Goal: Task Accomplishment & Management: Use online tool/utility

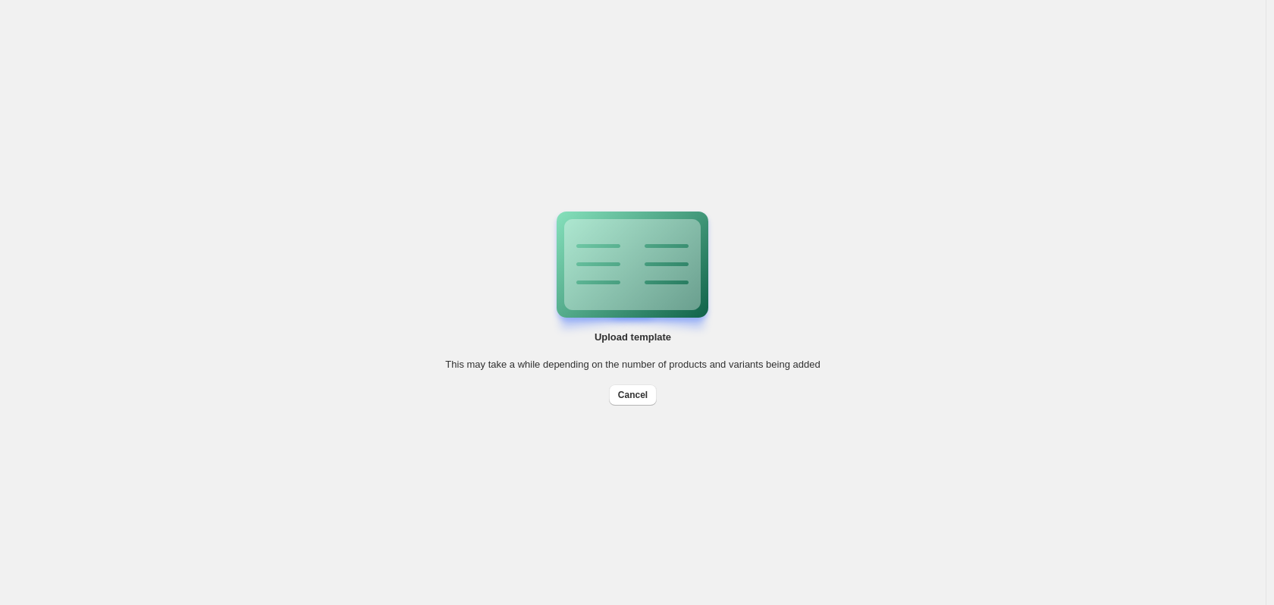
click at [636, 401] on button "Cancel" at bounding box center [633, 395] width 48 height 21
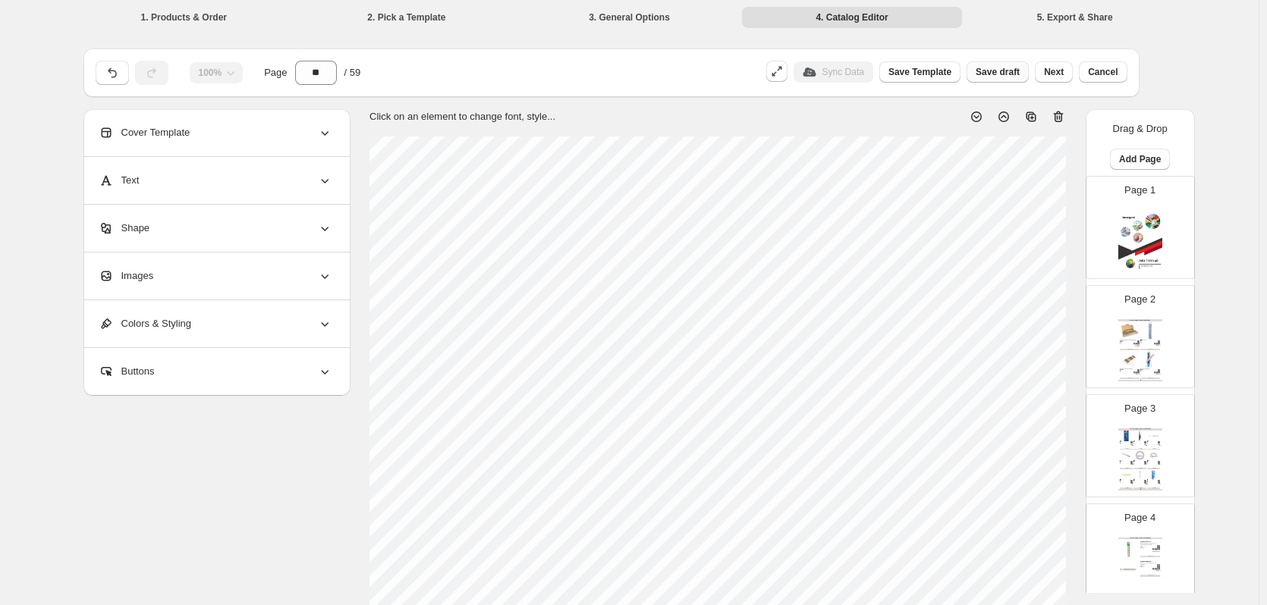
click at [1008, 72] on span "Save draft" at bounding box center [997, 72] width 44 height 12
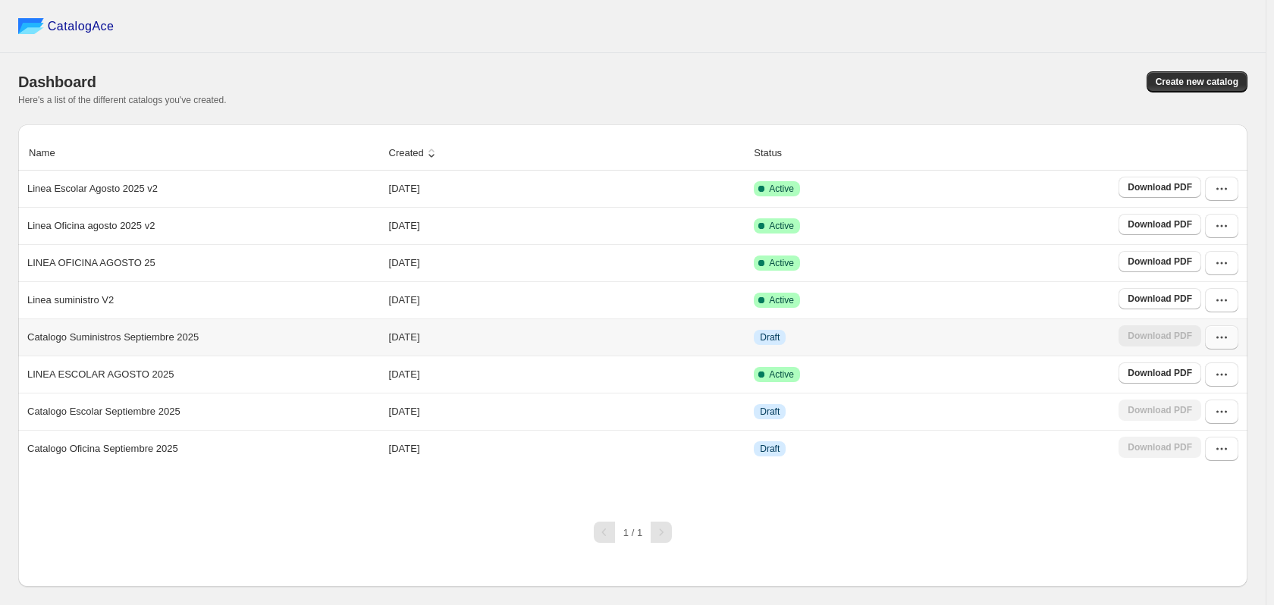
click at [1226, 342] on icon "button" at bounding box center [1221, 337] width 15 height 15
click at [1193, 469] on span "Edit" at bounding box center [1190, 474] width 17 height 11
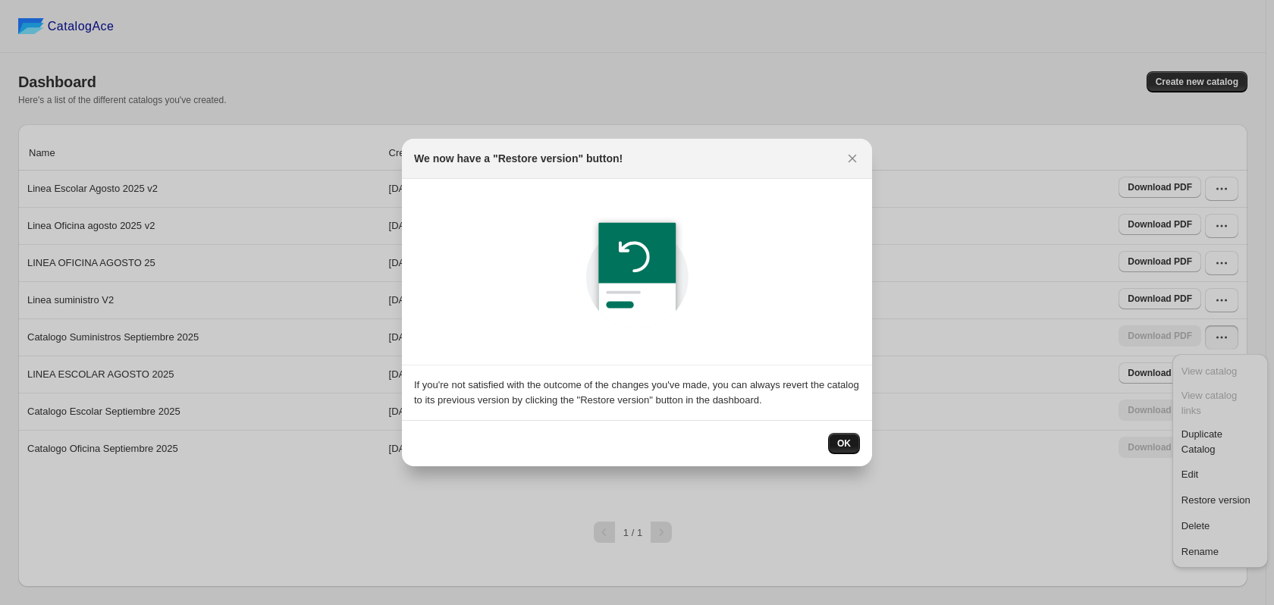
click at [843, 439] on span "OK" at bounding box center [844, 444] width 14 height 12
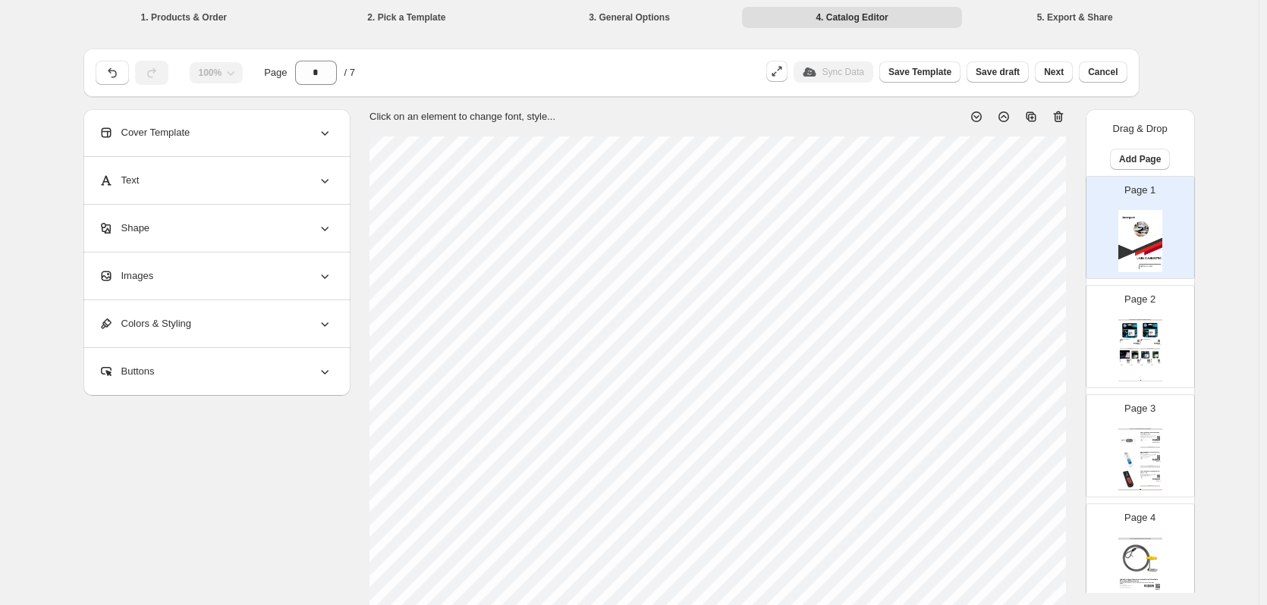
click at [1143, 363] on div "CARTRIDGE Y TONNER / CARTRIDGE DE TINTA Cartridge Hp 664 Black Rendimiento 120 …" at bounding box center [1140, 350] width 44 height 62
type input "*"
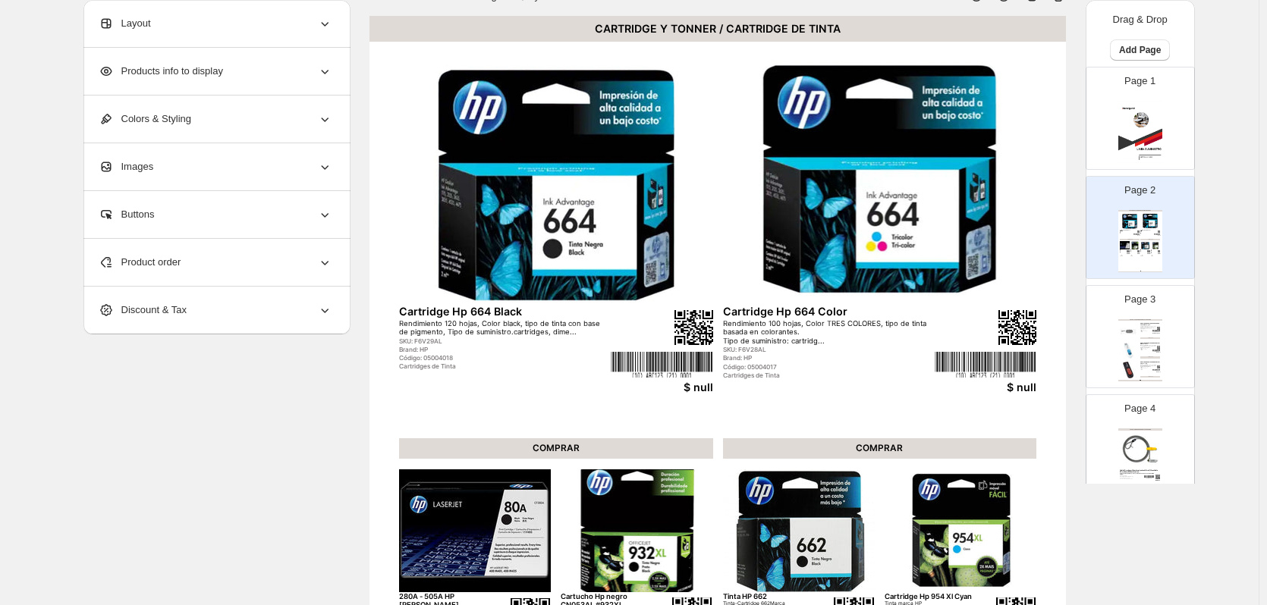
scroll to position [76, 0]
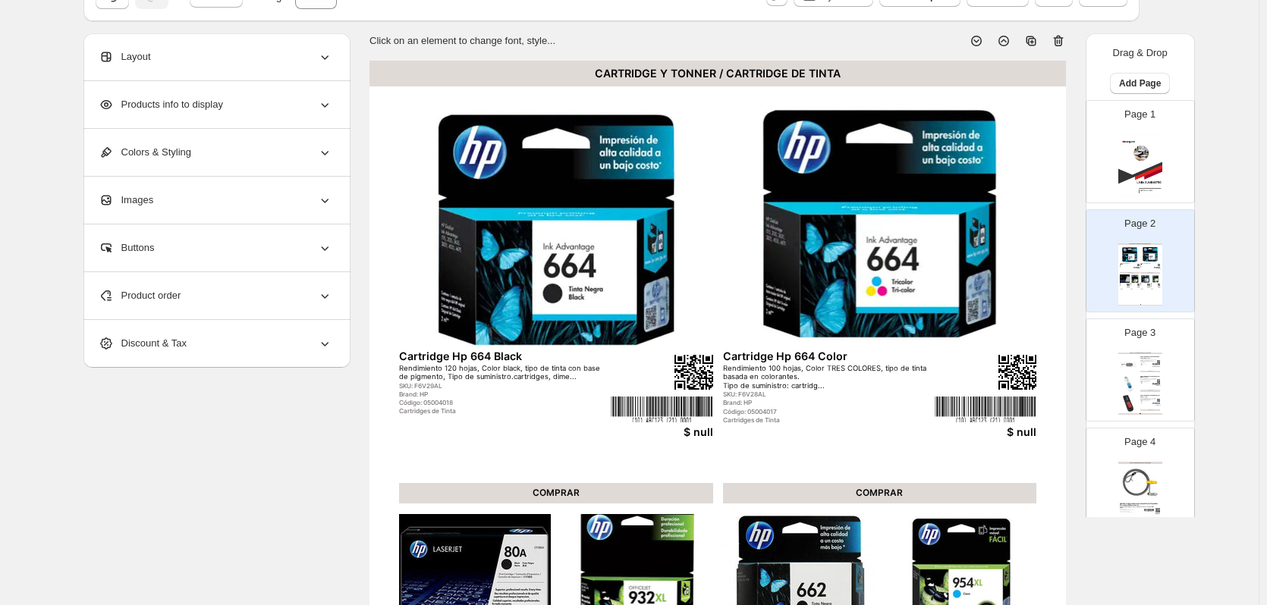
click at [220, 52] on div "Layout" at bounding box center [216, 56] width 234 height 47
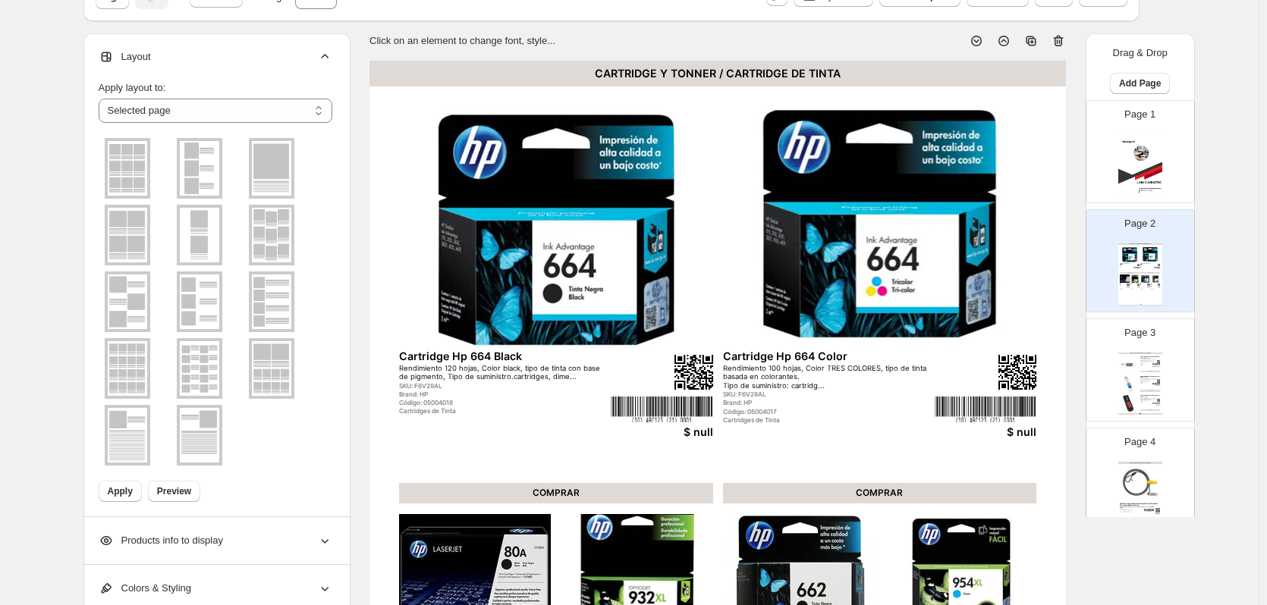
click at [200, 179] on img at bounding box center [199, 168] width 39 height 55
click at [120, 492] on span "Apply" at bounding box center [120, 491] width 25 height 12
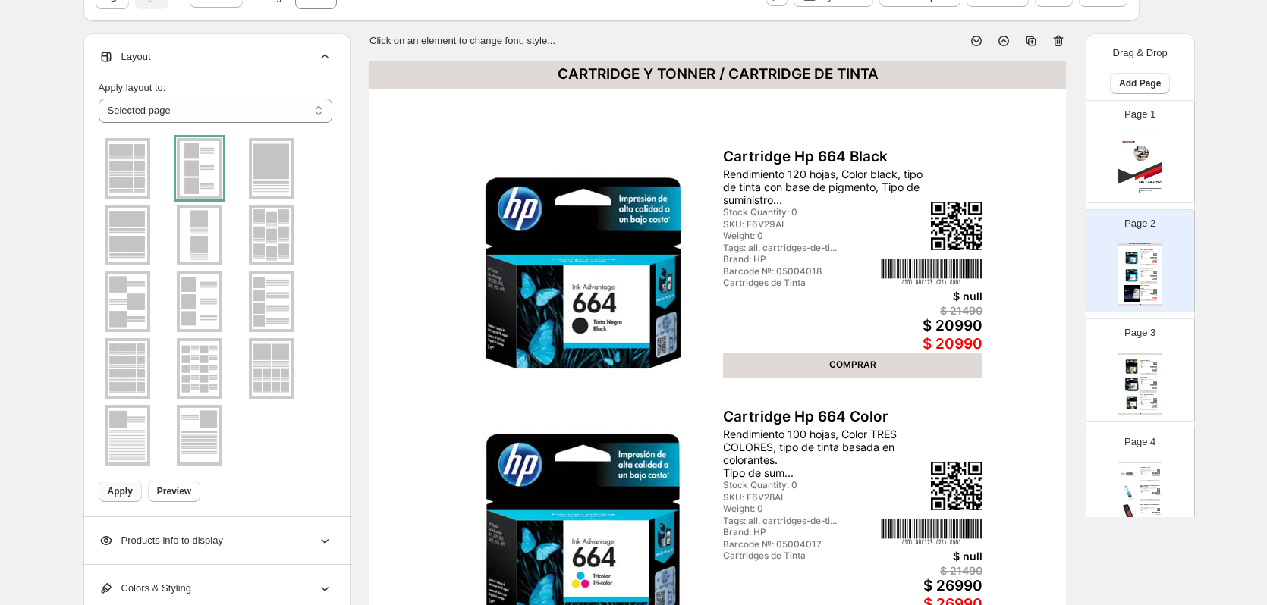
click at [220, 548] on span "Products info to display" at bounding box center [161, 540] width 124 height 15
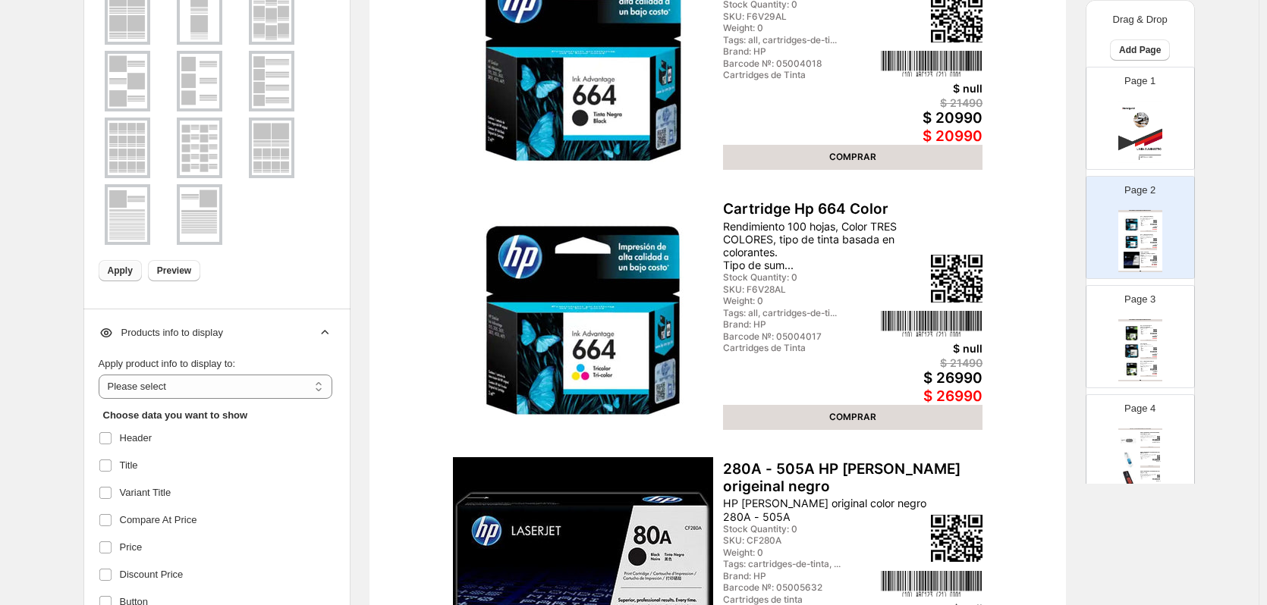
scroll to position [303, 0]
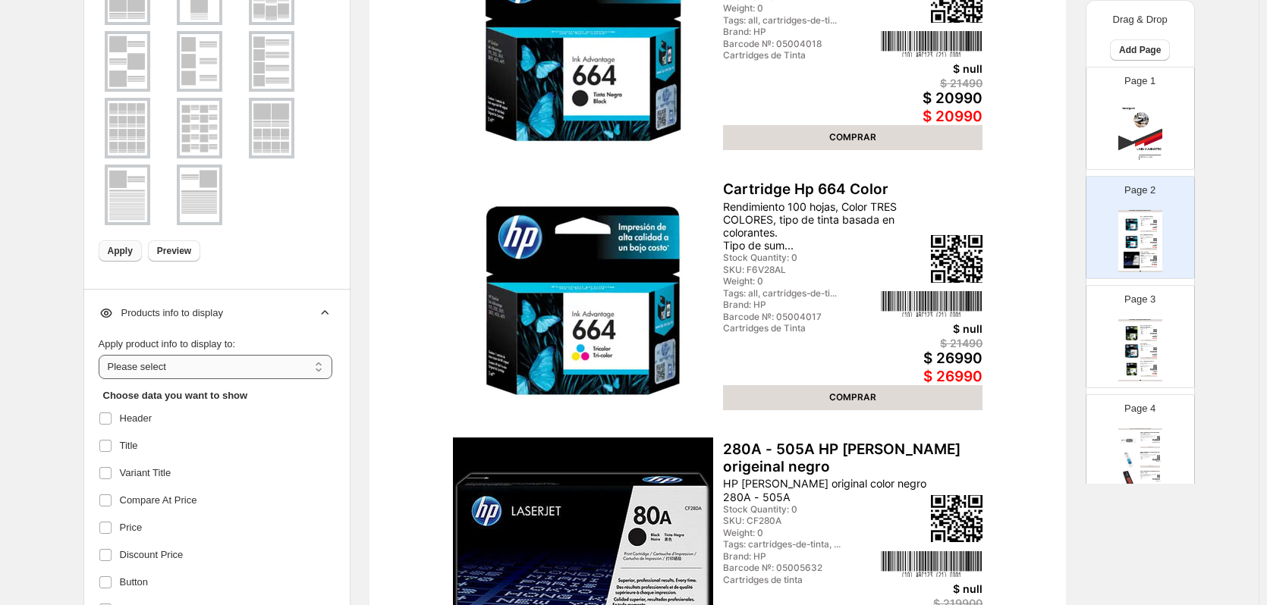
click at [290, 369] on select "**********" at bounding box center [216, 367] width 234 height 24
select select "**********"
click at [102, 355] on select "**********" at bounding box center [216, 367] width 234 height 24
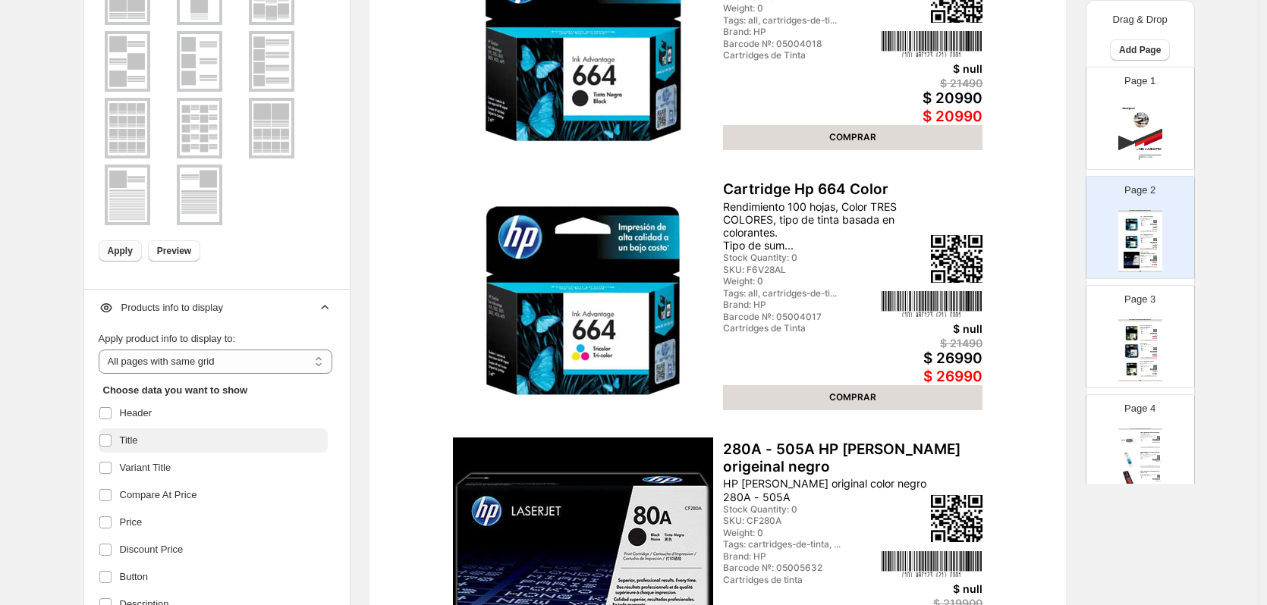
scroll to position [0, 0]
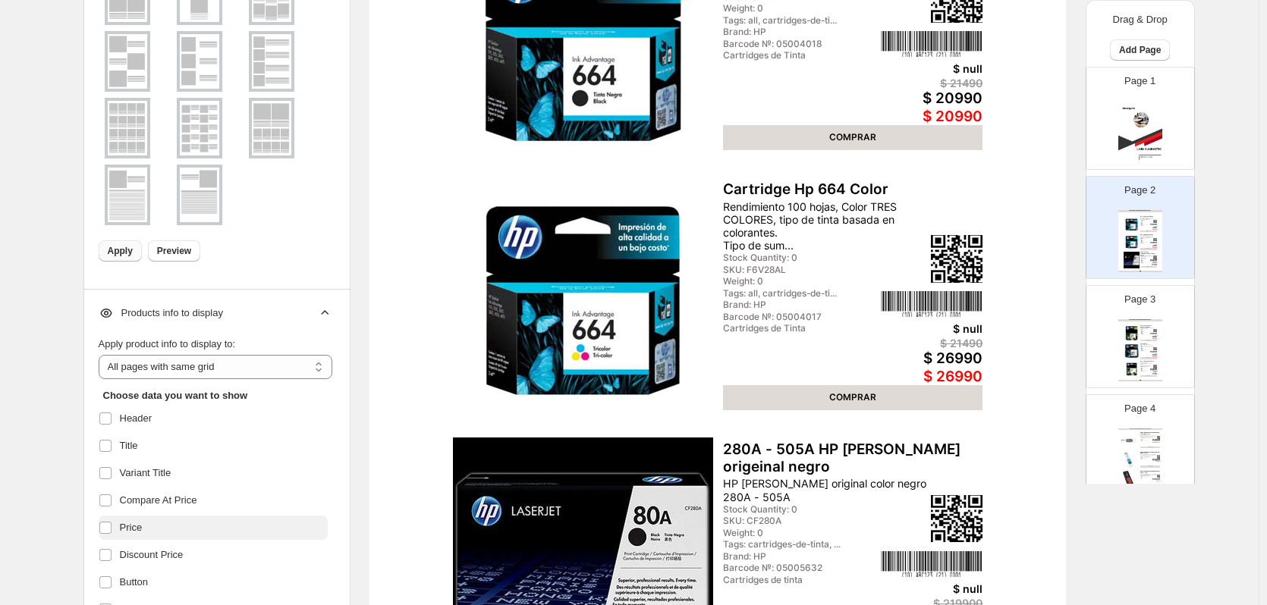
click at [152, 520] on label "Price" at bounding box center [213, 528] width 229 height 24
click at [173, 506] on span "Compare At Price" at bounding box center [158, 500] width 77 height 15
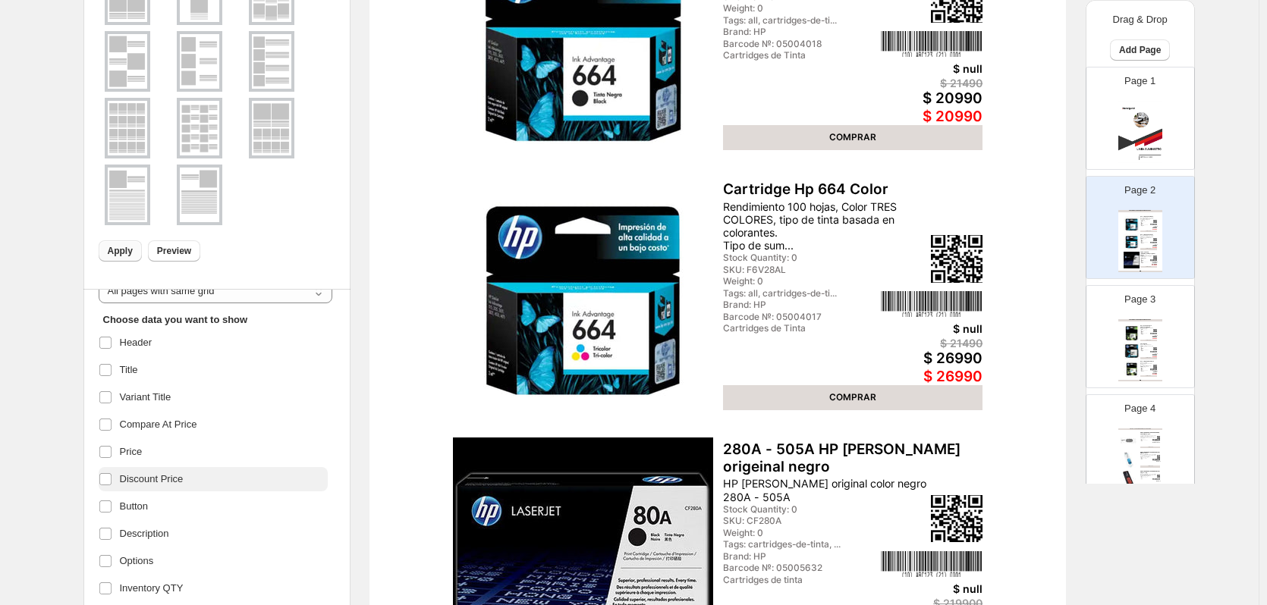
click at [187, 485] on label "Discount Price" at bounding box center [213, 479] width 229 height 24
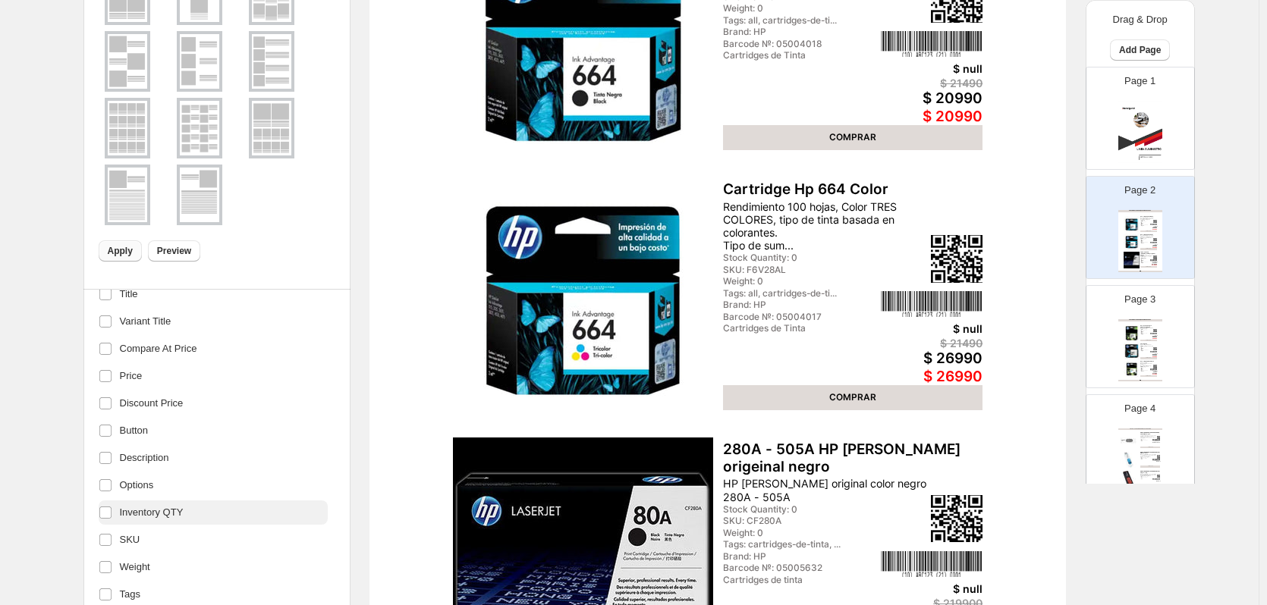
click at [192, 511] on label "Inventory QTY" at bounding box center [213, 513] width 229 height 24
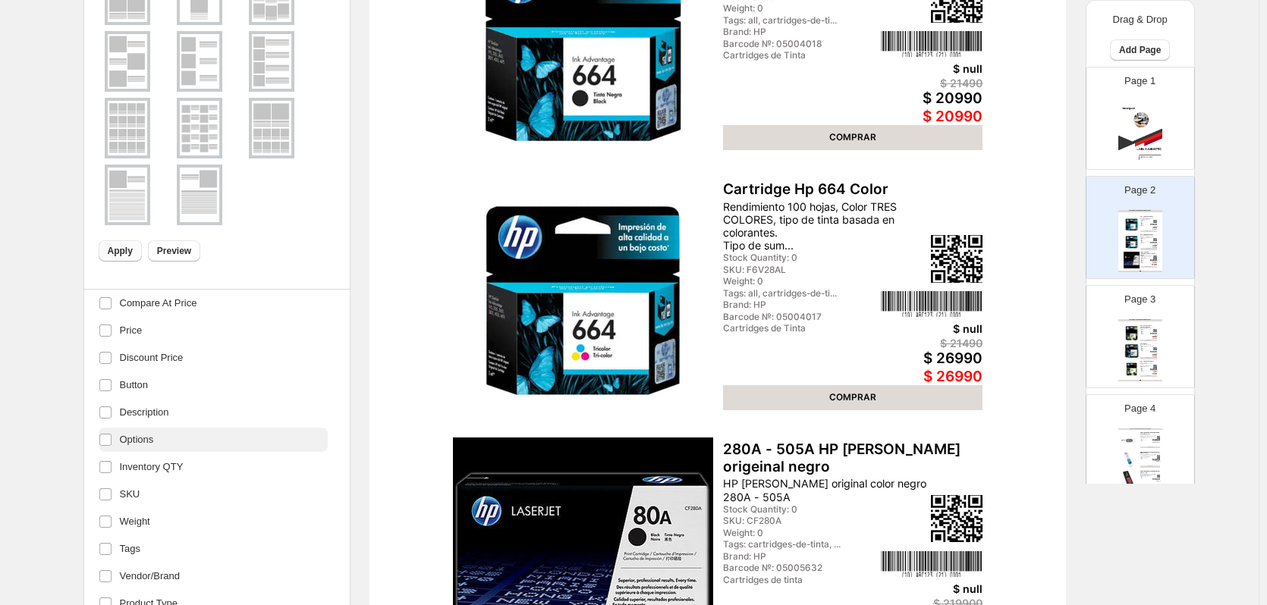
scroll to position [217, 0]
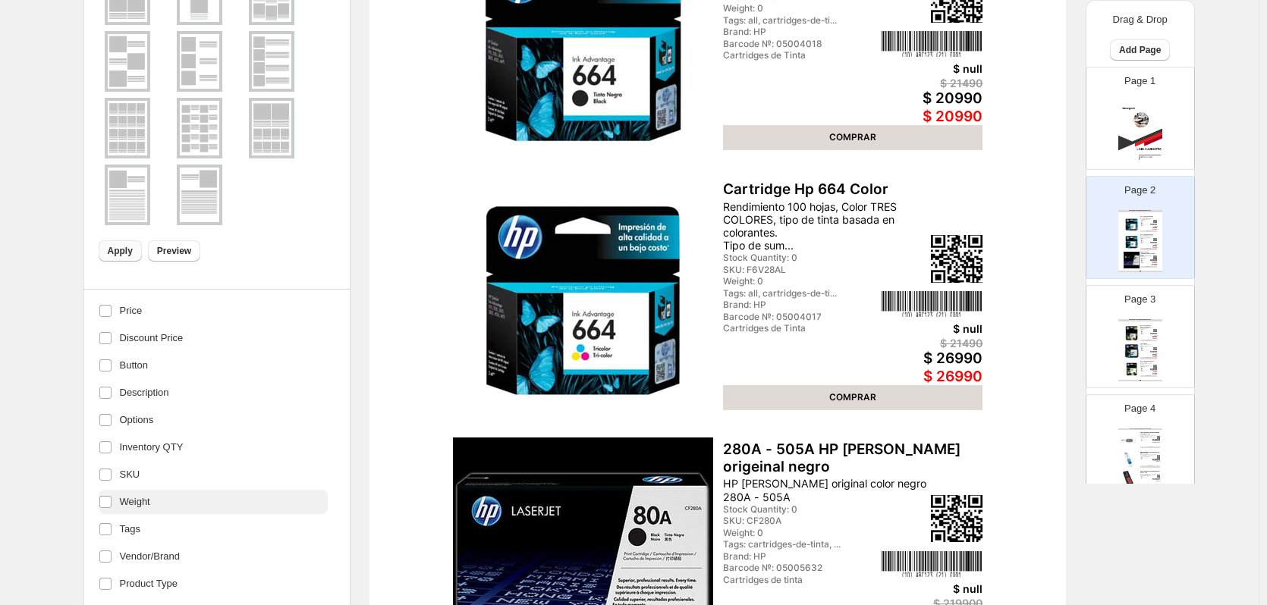
click at [174, 496] on label "Weight" at bounding box center [213, 502] width 229 height 24
click at [162, 527] on label "Tags" at bounding box center [213, 529] width 229 height 24
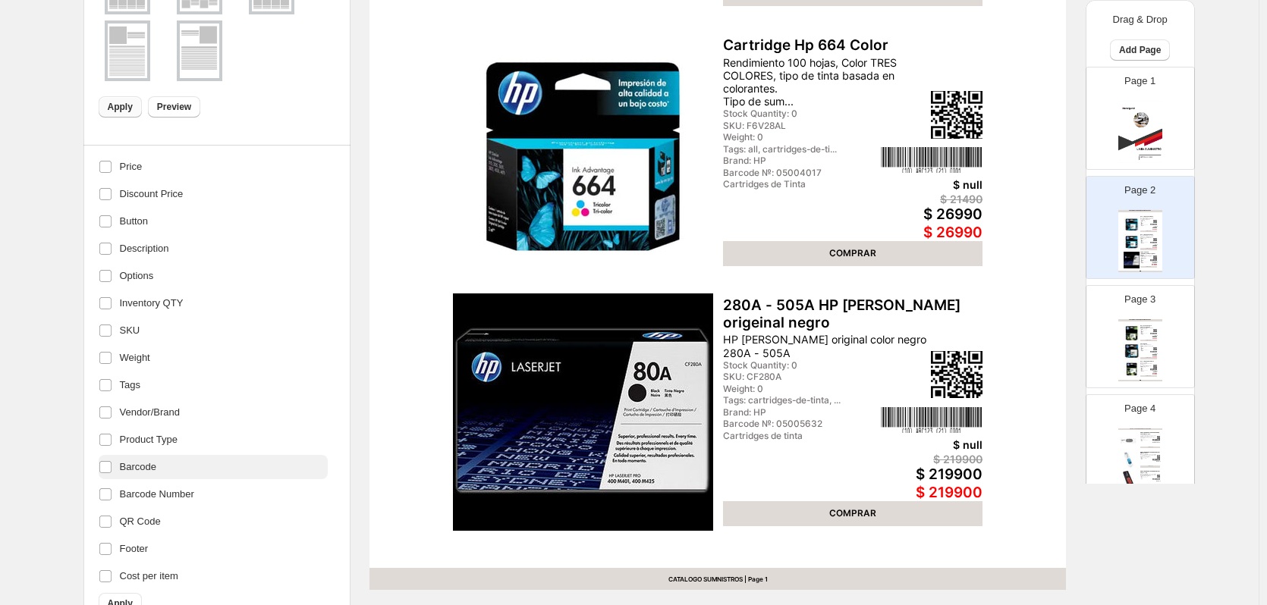
scroll to position [531, 0]
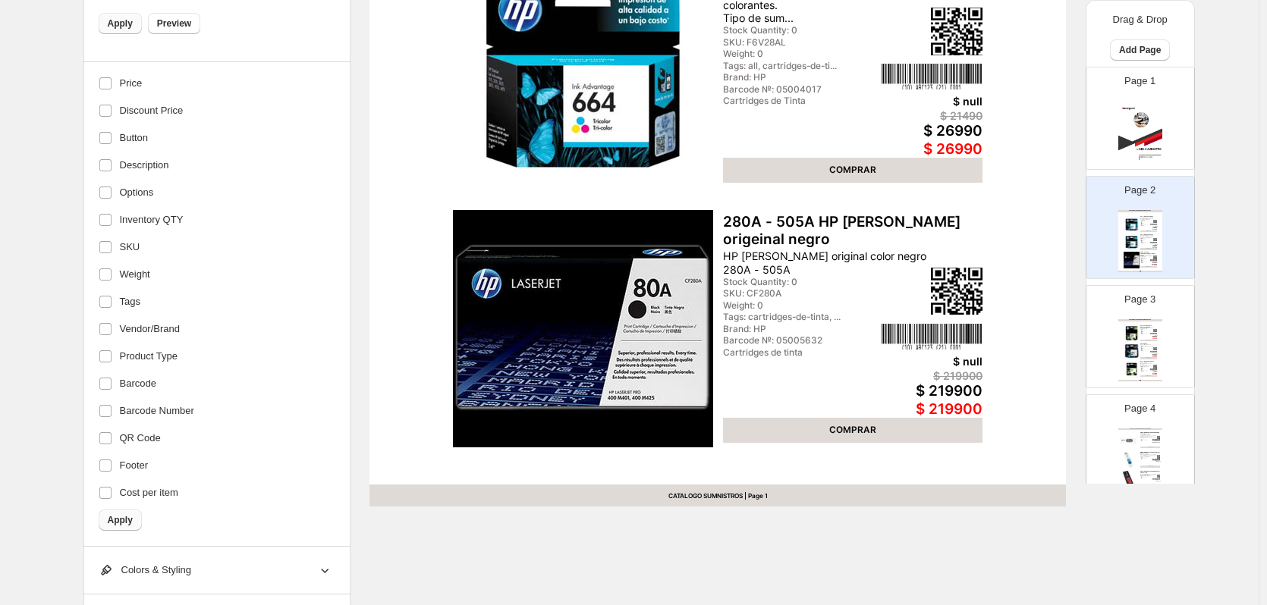
click at [125, 521] on span "Apply" at bounding box center [120, 520] width 25 height 12
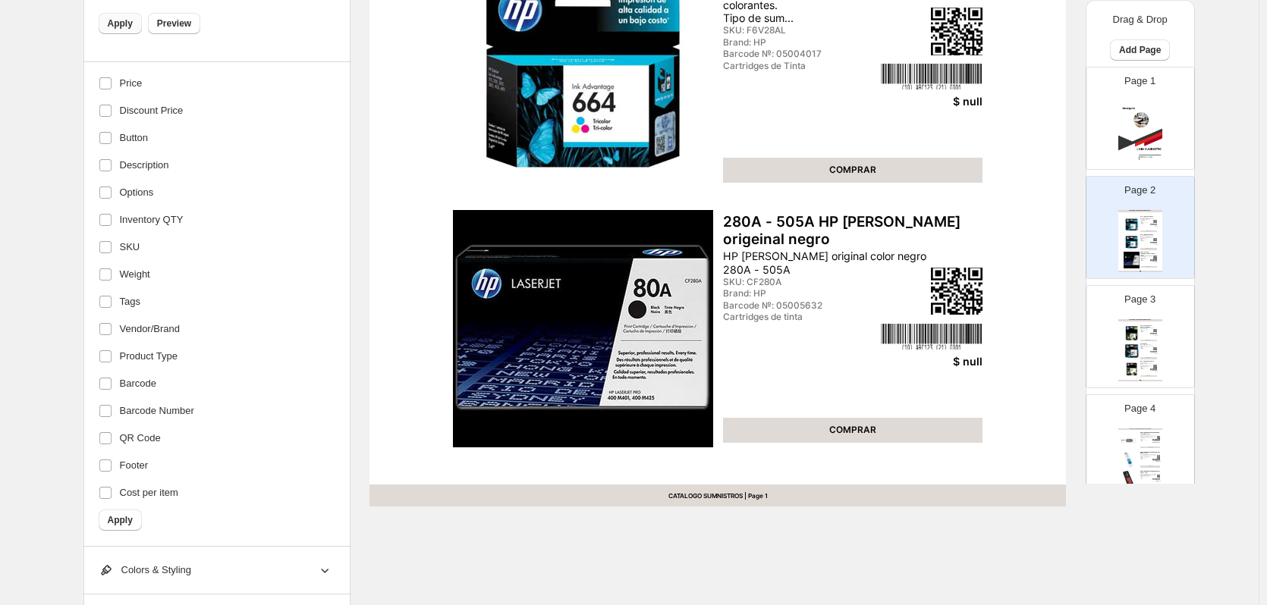
click at [981, 360] on div "$ null" at bounding box center [932, 361] width 102 height 13
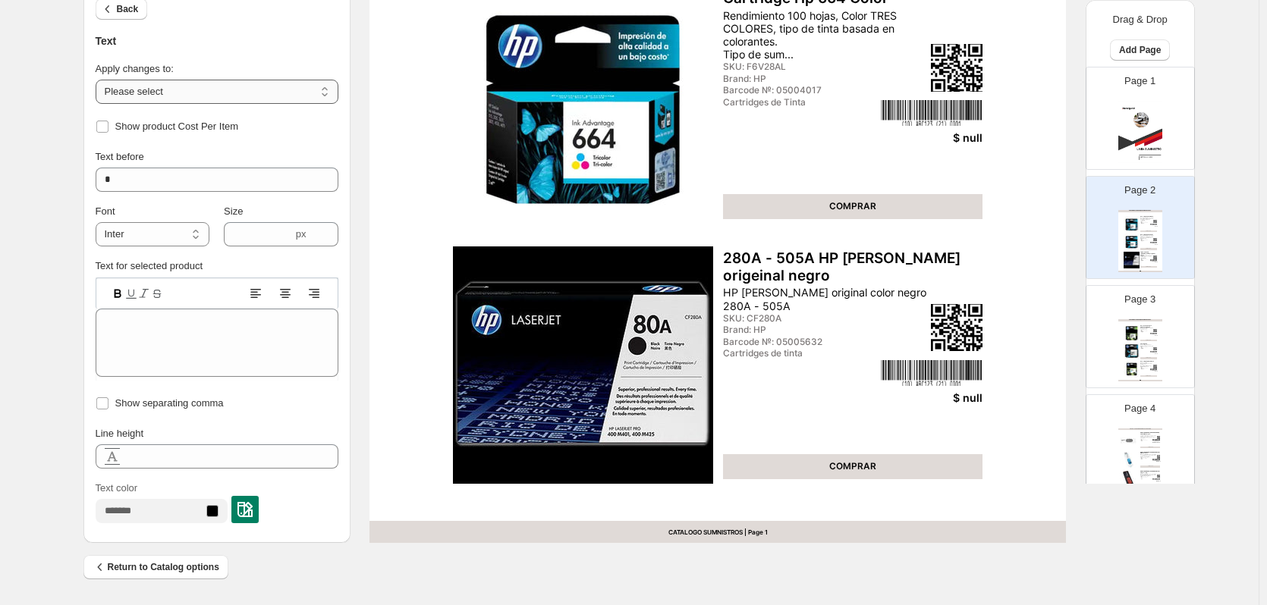
click at [240, 97] on select "**********" at bounding box center [217, 92] width 243 height 24
select select "**********"
click at [99, 80] on select "**********" at bounding box center [217, 92] width 243 height 24
click at [202, 177] on input "*" at bounding box center [217, 180] width 243 height 24
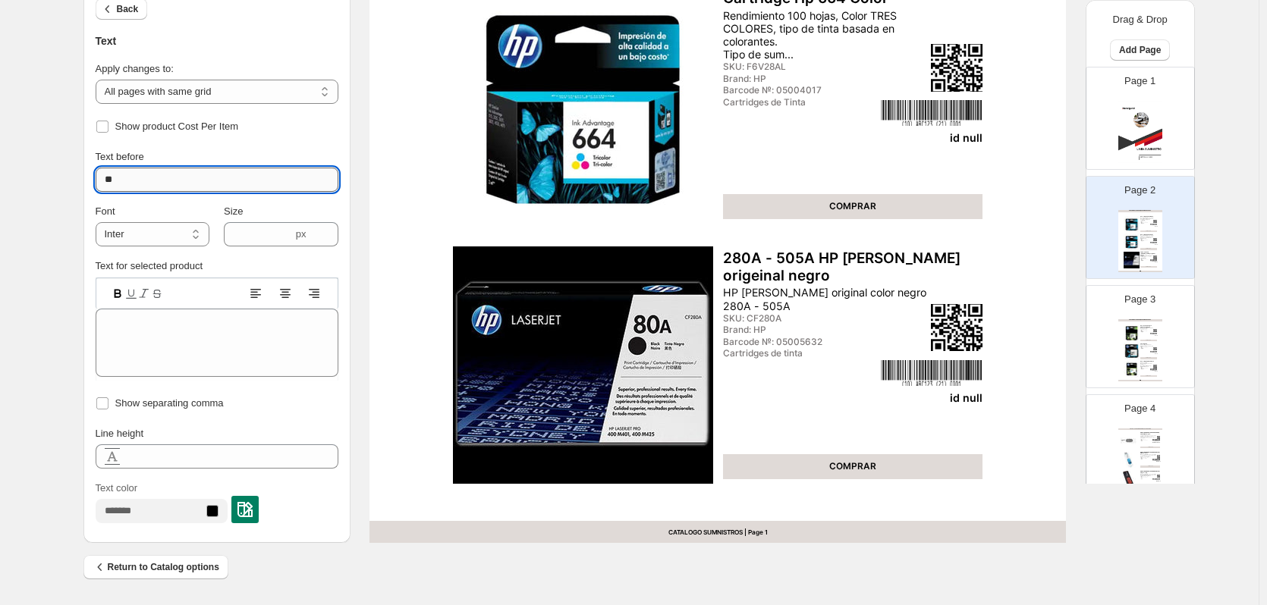
type input "*"
type input "******"
click at [1140, 347] on div "Brand: HP" at bounding box center [1144, 347] width 9 height 1
type input "*"
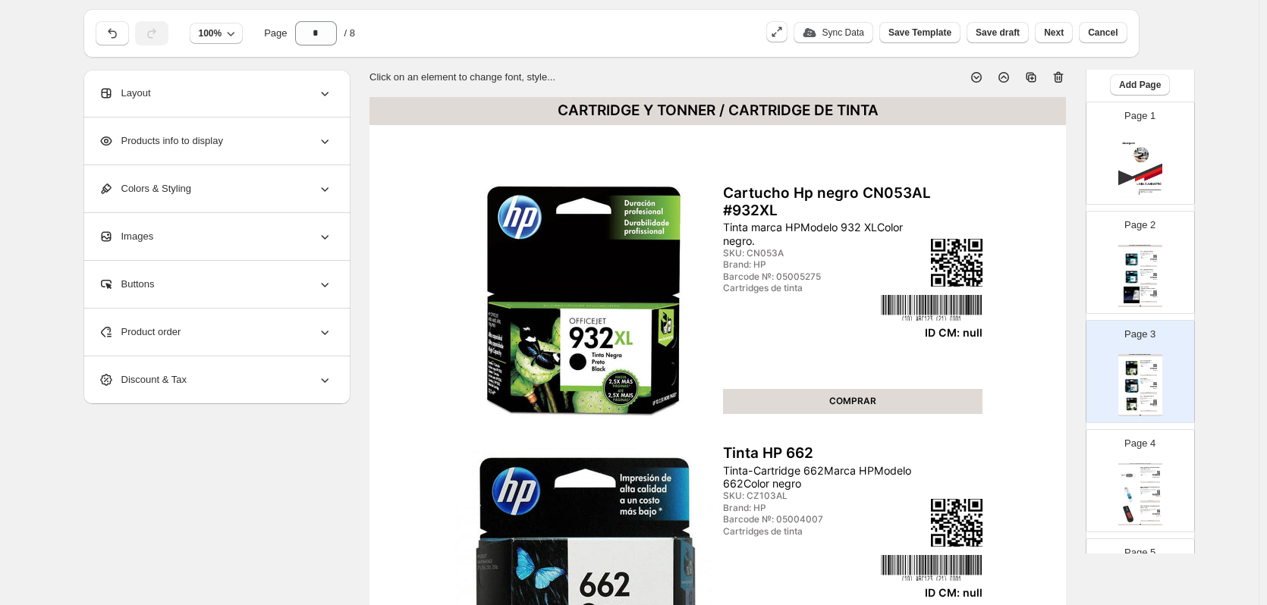
scroll to position [0, 0]
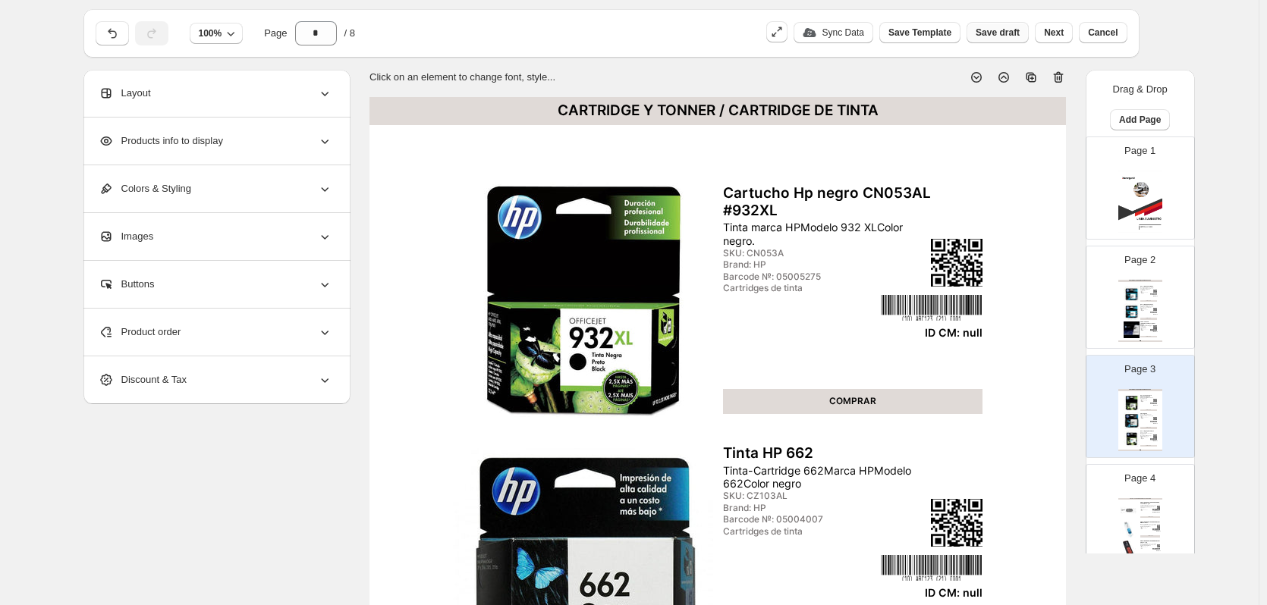
click at [1017, 31] on span "Save draft" at bounding box center [997, 33] width 44 height 12
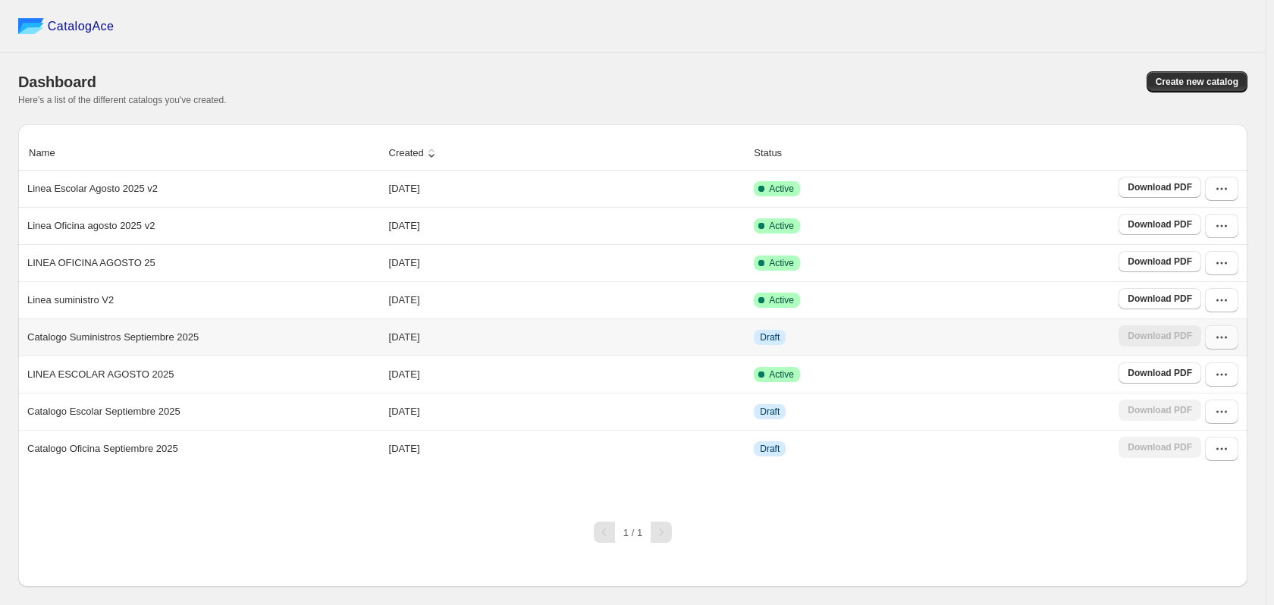
click at [1226, 339] on icon "button" at bounding box center [1226, 338] width 2 height 2
click at [1199, 467] on span "Edit" at bounding box center [1220, 474] width 77 height 15
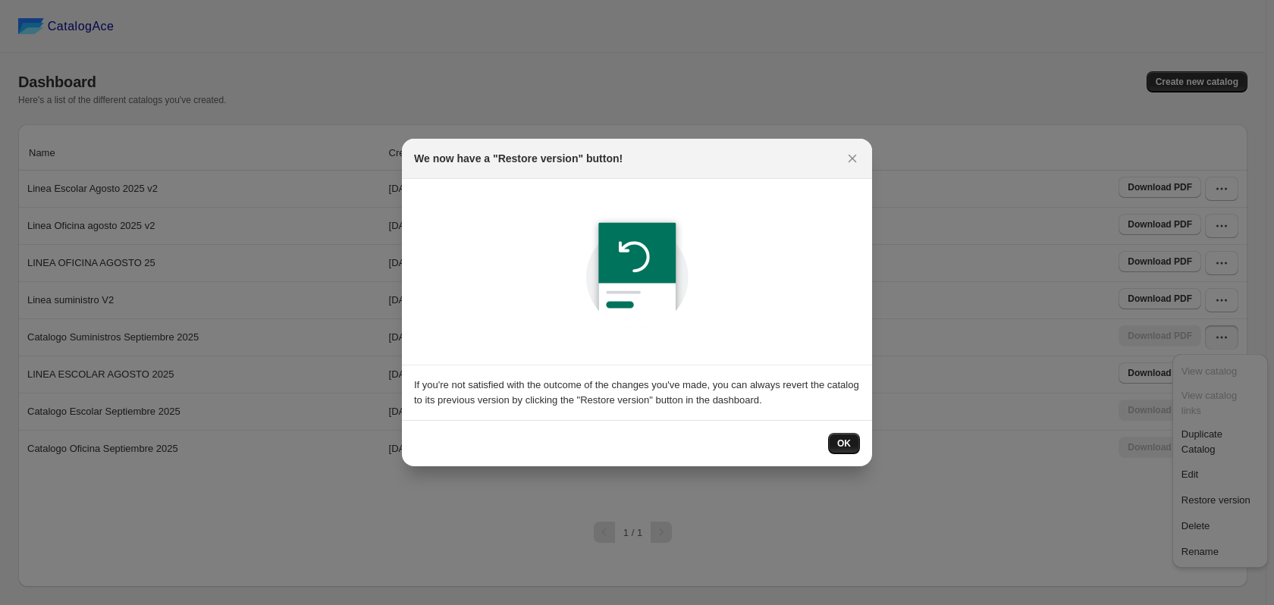
click at [843, 439] on span "OK" at bounding box center [844, 444] width 14 height 12
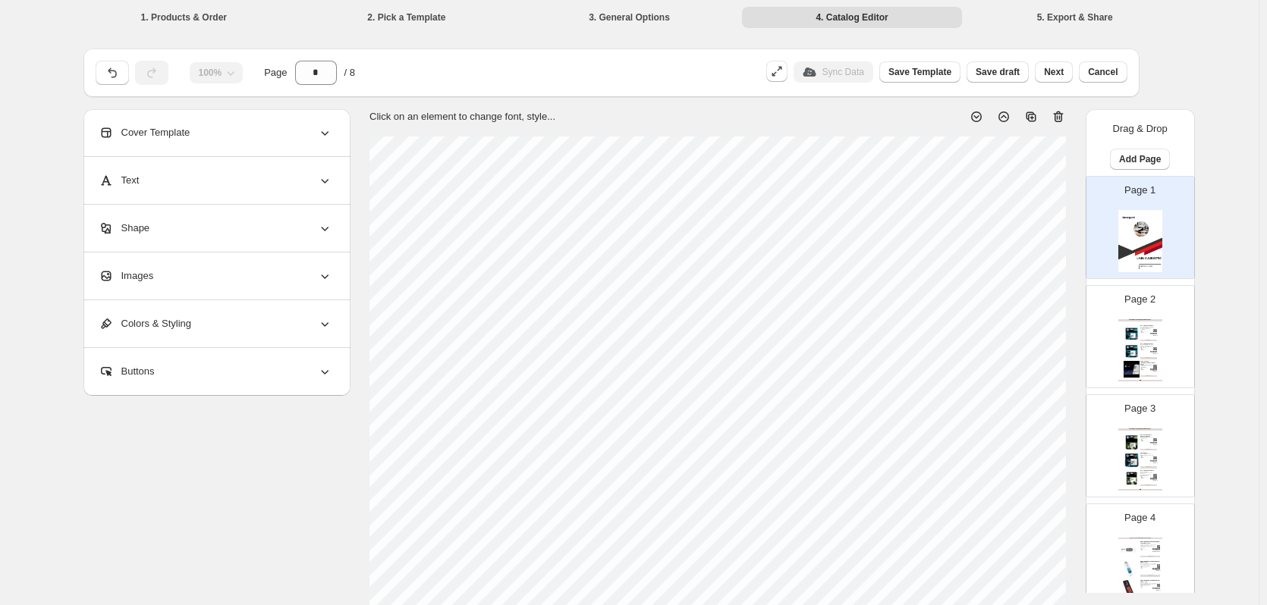
click at [984, 118] on icon at bounding box center [976, 116] width 15 height 15
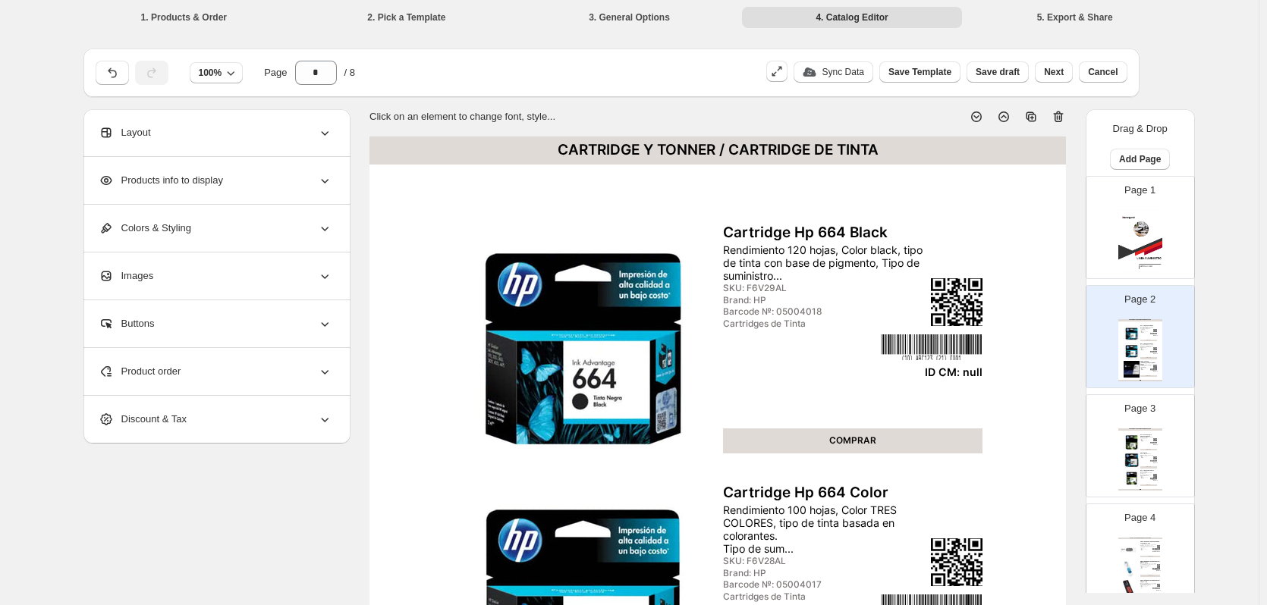
click at [984, 118] on icon at bounding box center [976, 116] width 15 height 15
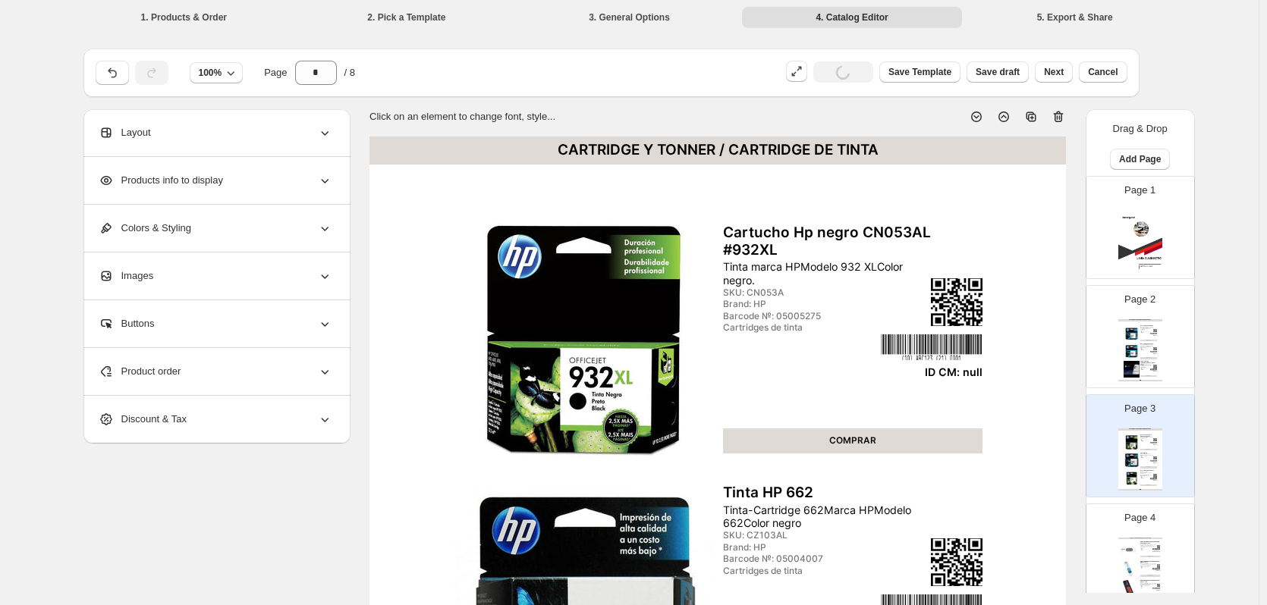
click at [984, 118] on icon at bounding box center [976, 116] width 15 height 15
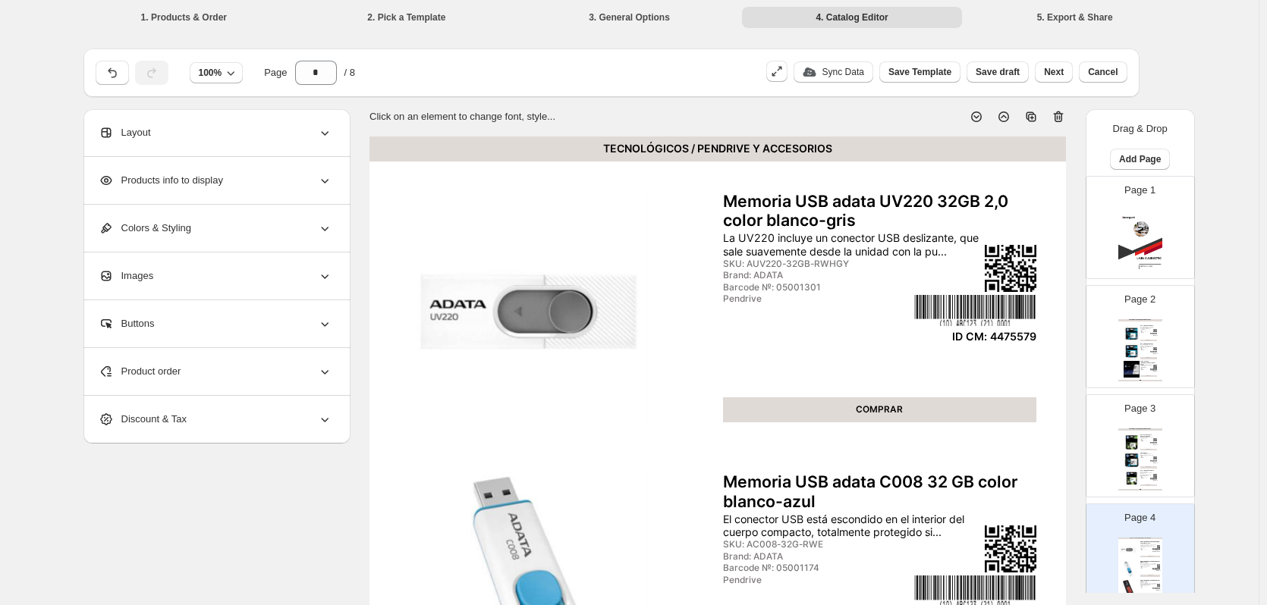
click at [984, 118] on icon at bounding box center [976, 116] width 15 height 15
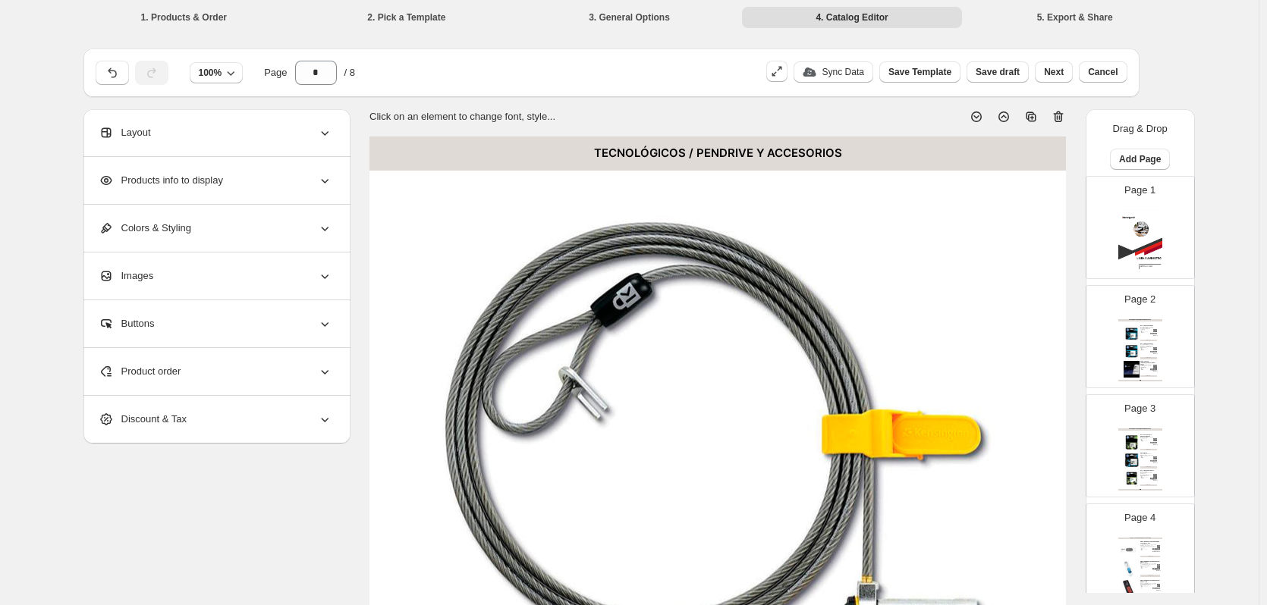
click at [984, 118] on icon at bounding box center [976, 116] width 15 height 15
type input "*"
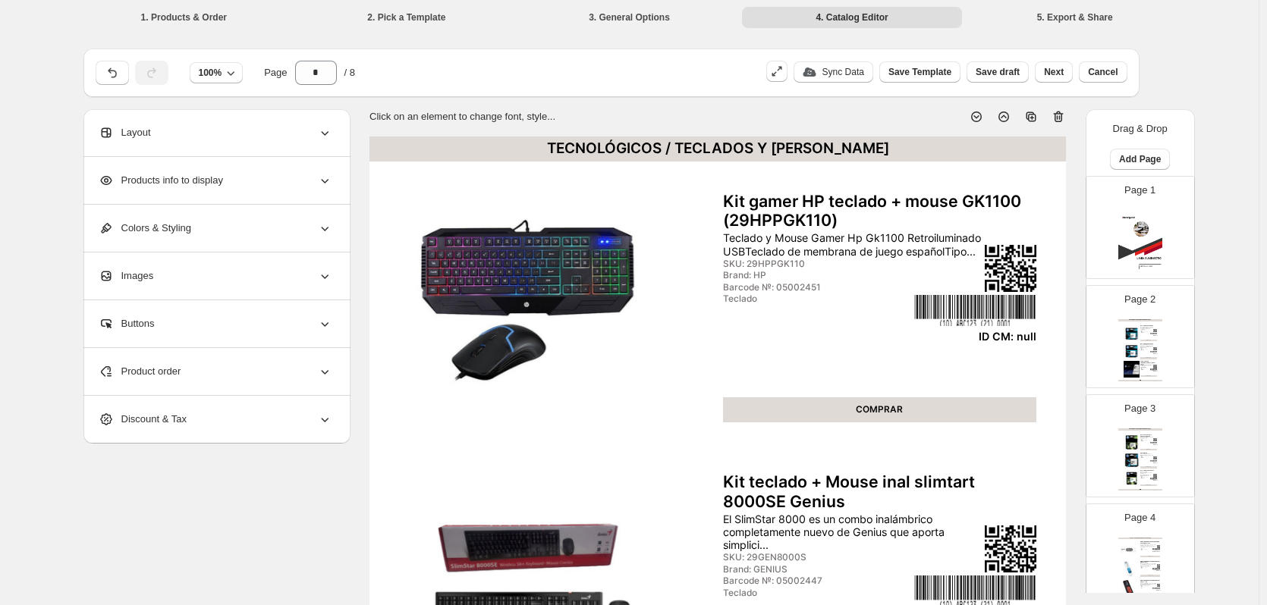
click at [742, 287] on div "Barcode №: 05002451" at bounding box center [817, 287] width 188 height 11
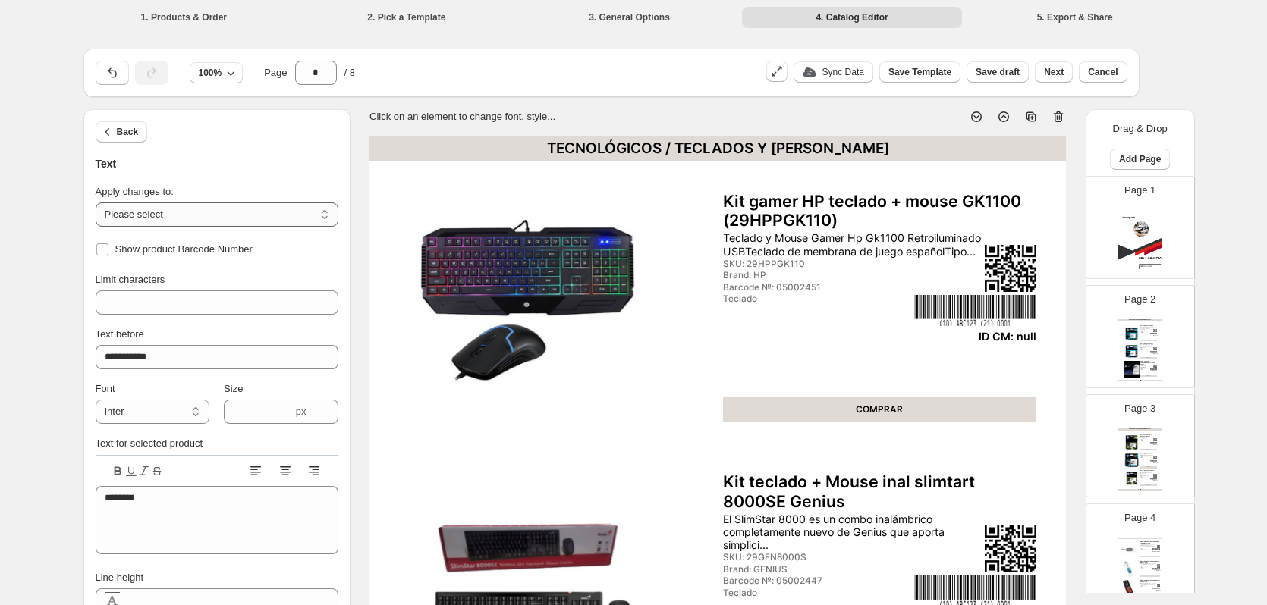
click at [209, 212] on select "**********" at bounding box center [217, 214] width 243 height 24
select select "**********"
click at [99, 202] on select "**********" at bounding box center [217, 214] width 243 height 24
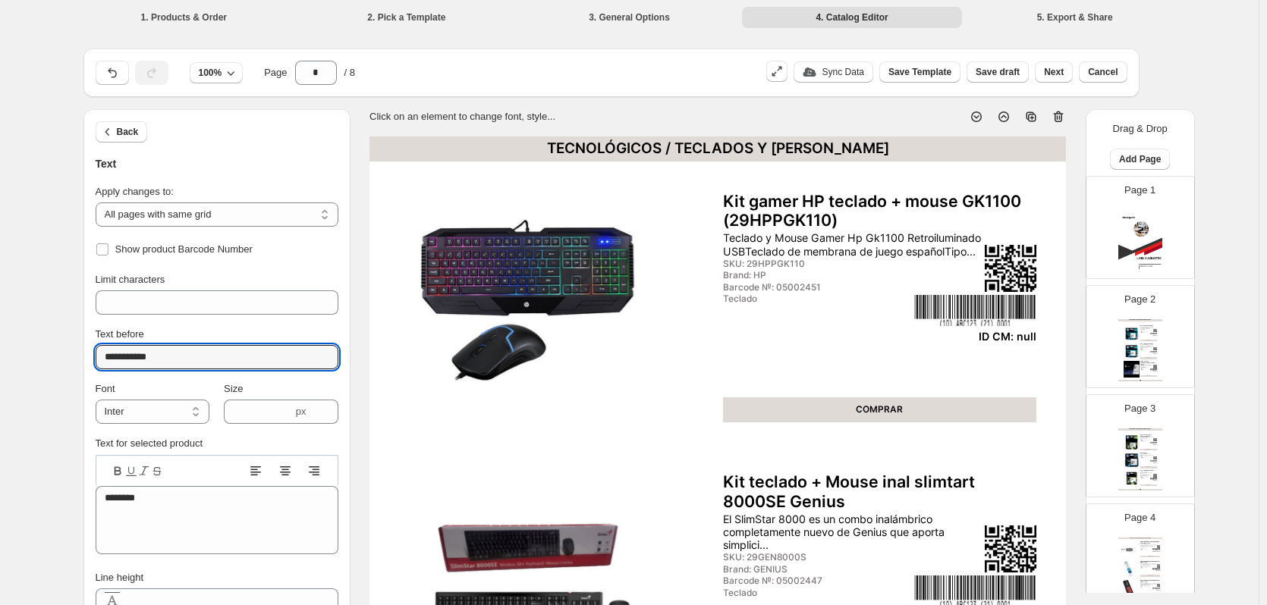
drag, startPoint x: 151, startPoint y: 360, endPoint x: 83, endPoint y: 354, distance: 67.8
click at [83, 354] on div "**********" at bounding box center [623, 564] width 1104 height 1057
type input "********"
click at [1141, 347] on div "Rendimiento 100 hojas, Color TRES COLORES, tipo de tinta basada en colorantes. …" at bounding box center [1146, 346] width 13 height 4
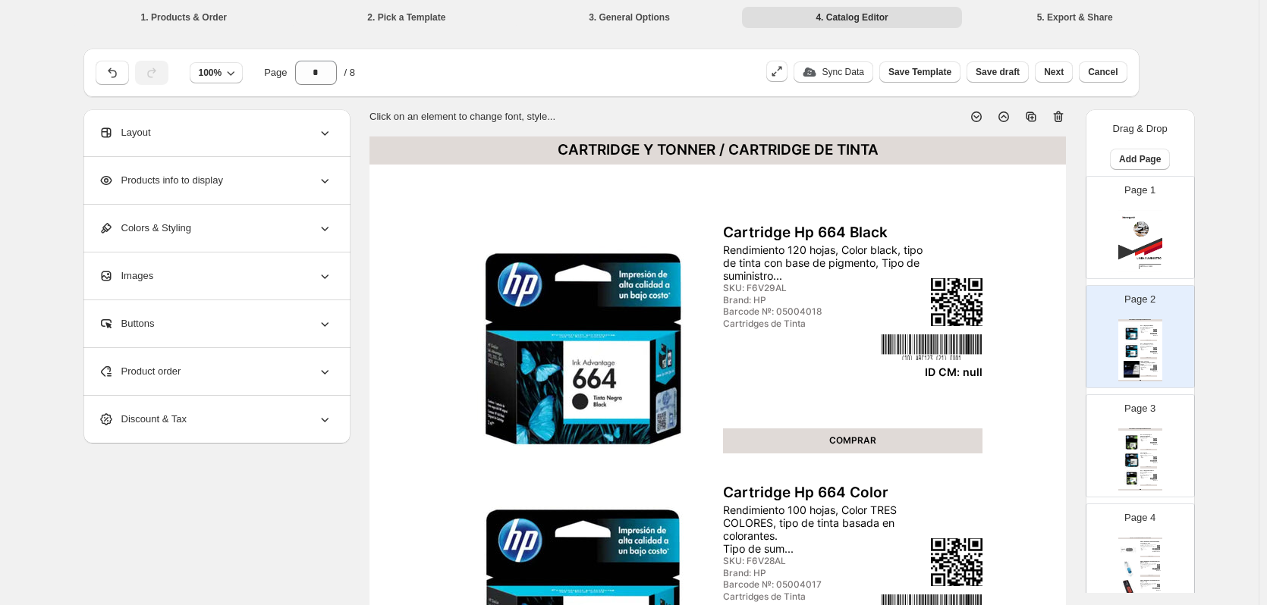
click at [1133, 439] on img at bounding box center [1131, 443] width 17 height 17
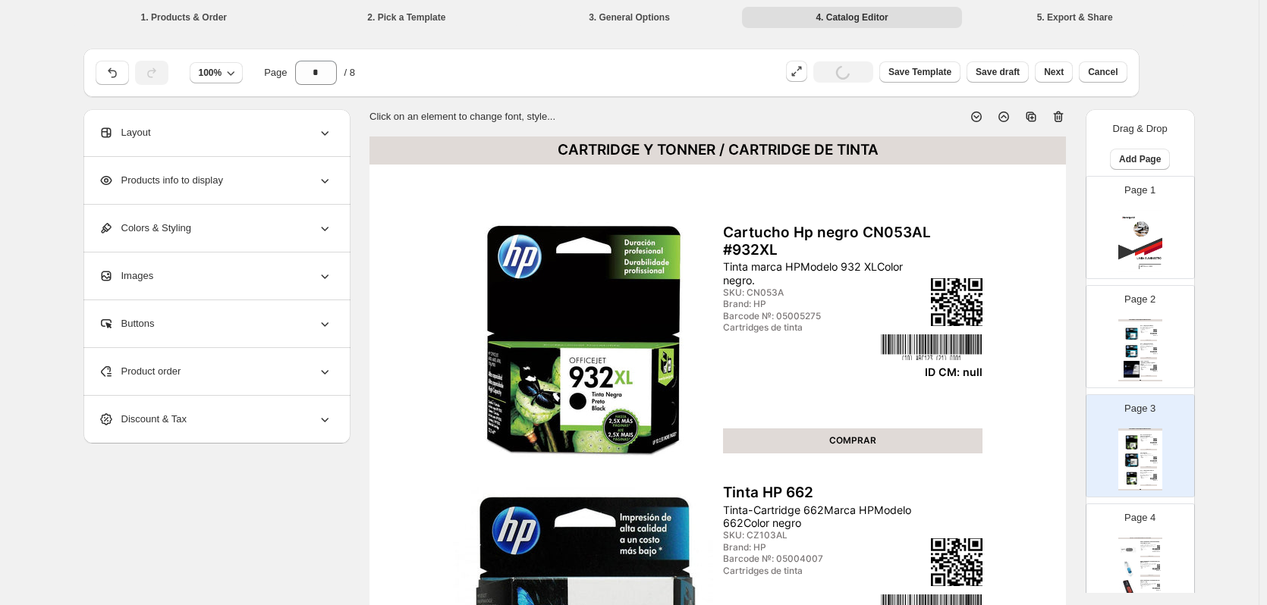
click at [1127, 352] on img at bounding box center [1131, 351] width 17 height 17
type input "*"
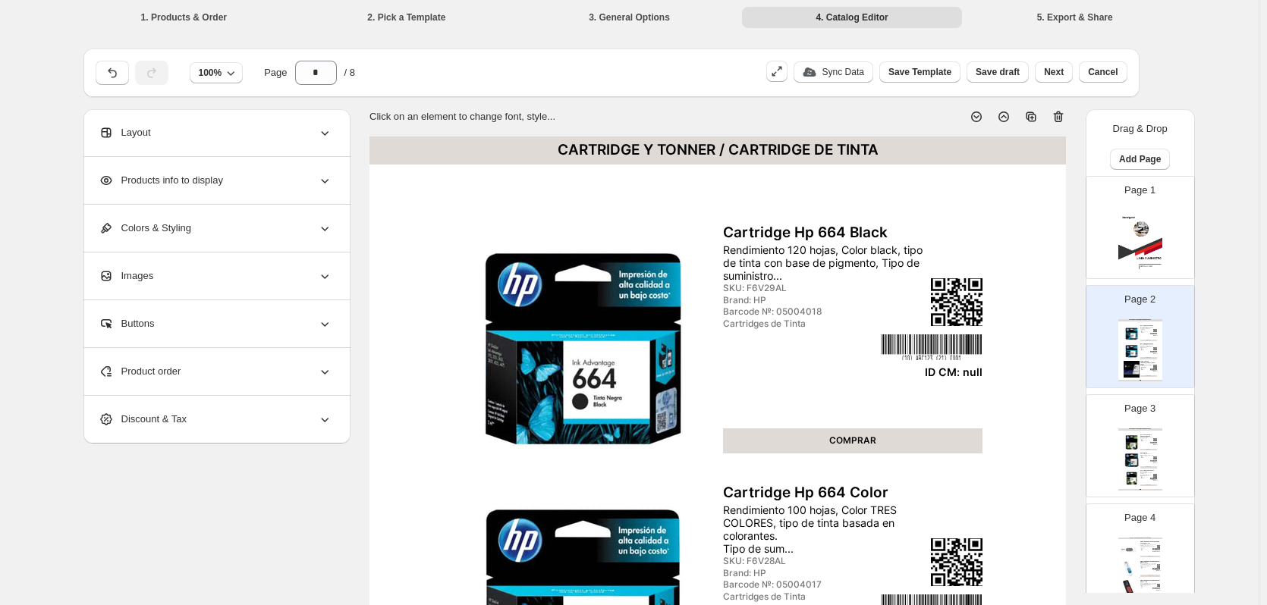
click at [746, 323] on div "Cartridges de Tinta" at bounding box center [797, 324] width 148 height 11
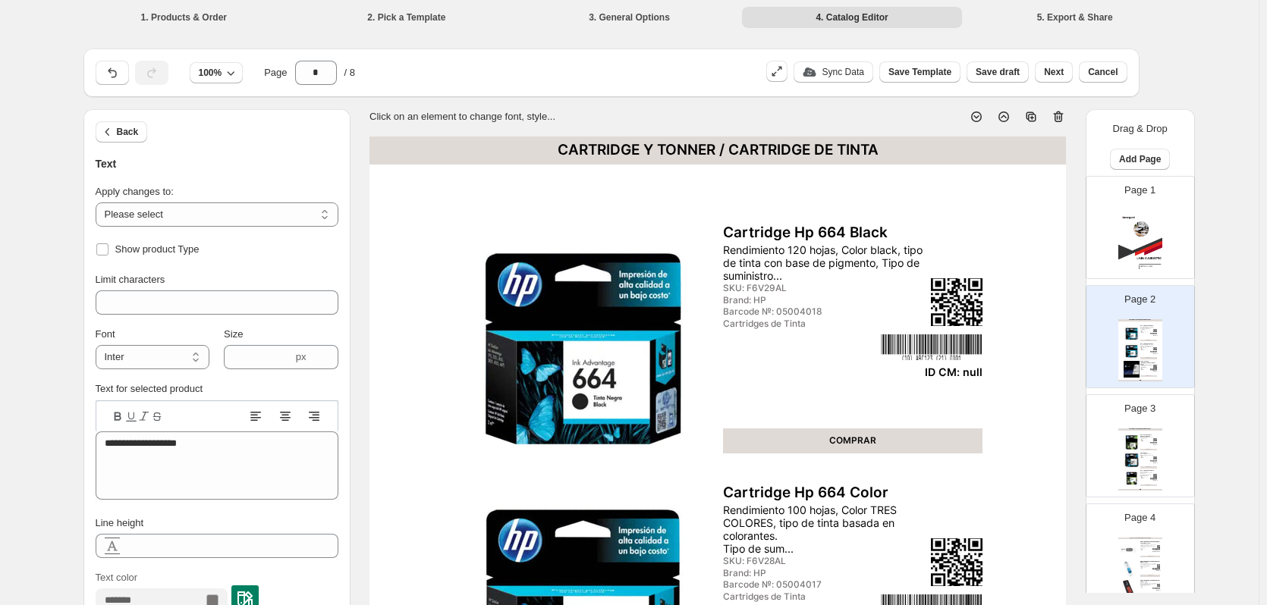
click at [743, 309] on div "Barcode №: 05004018" at bounding box center [797, 311] width 148 height 11
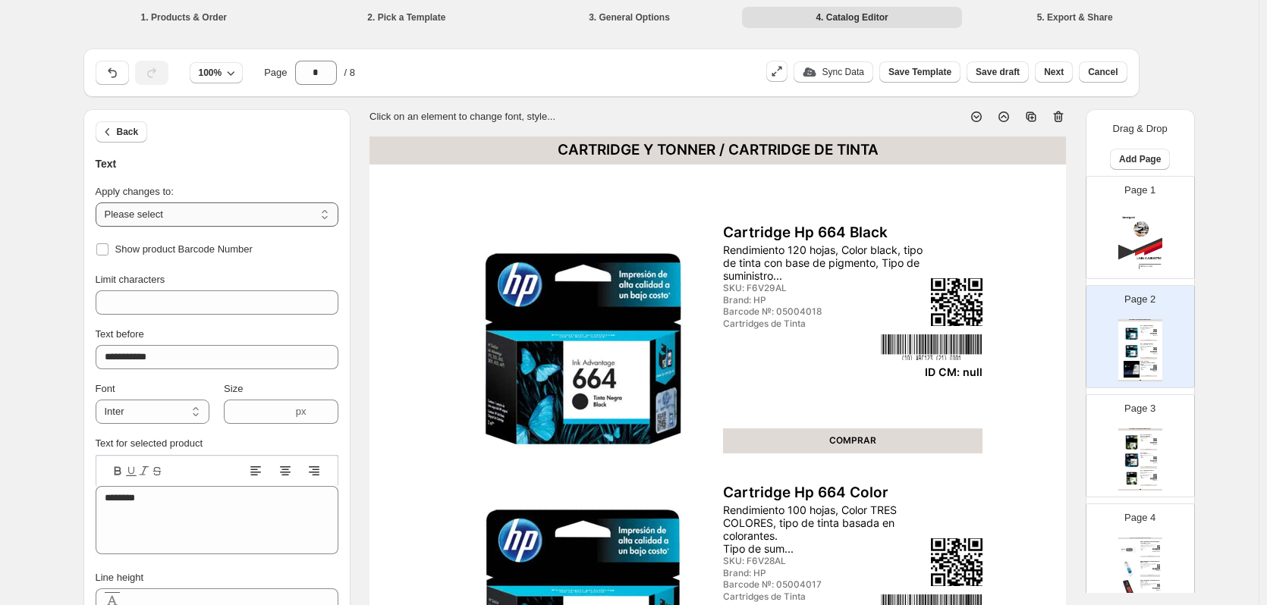
click at [187, 212] on select "**********" at bounding box center [217, 214] width 243 height 24
select select "**********"
click at [99, 202] on select "**********" at bounding box center [217, 214] width 243 height 24
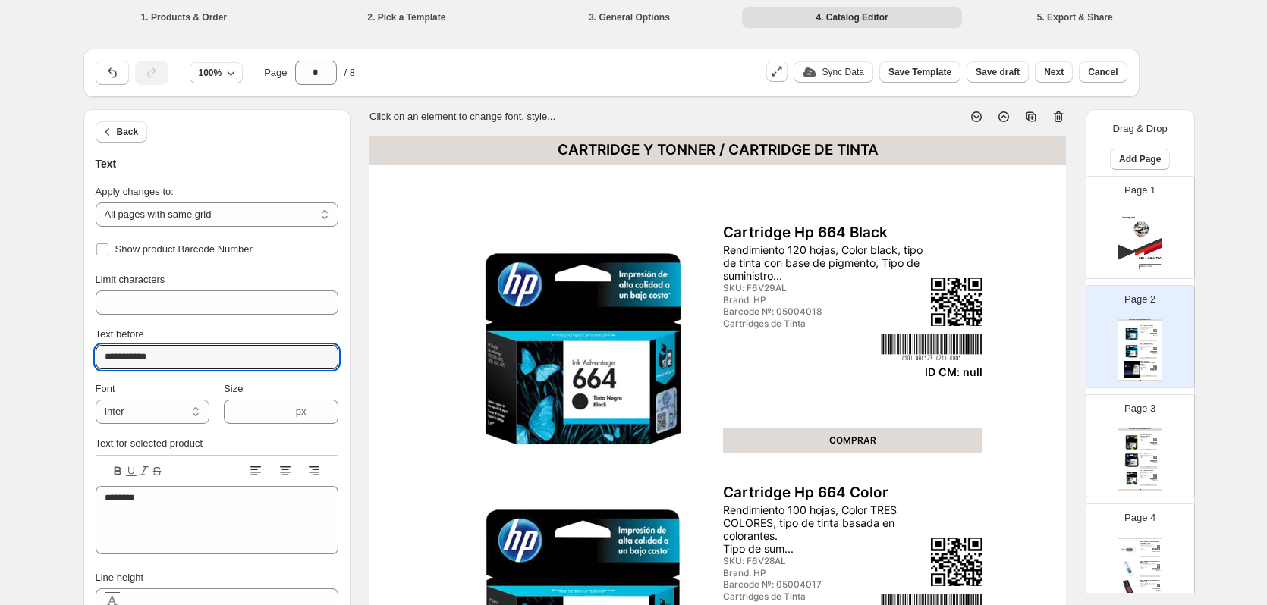
drag, startPoint x: 154, startPoint y: 354, endPoint x: 2, endPoint y: 350, distance: 151.7
click at [2, 350] on div "**********" at bounding box center [629, 550] width 1258 height 1100
type input "*******"
click at [1129, 444] on img at bounding box center [1131, 443] width 17 height 17
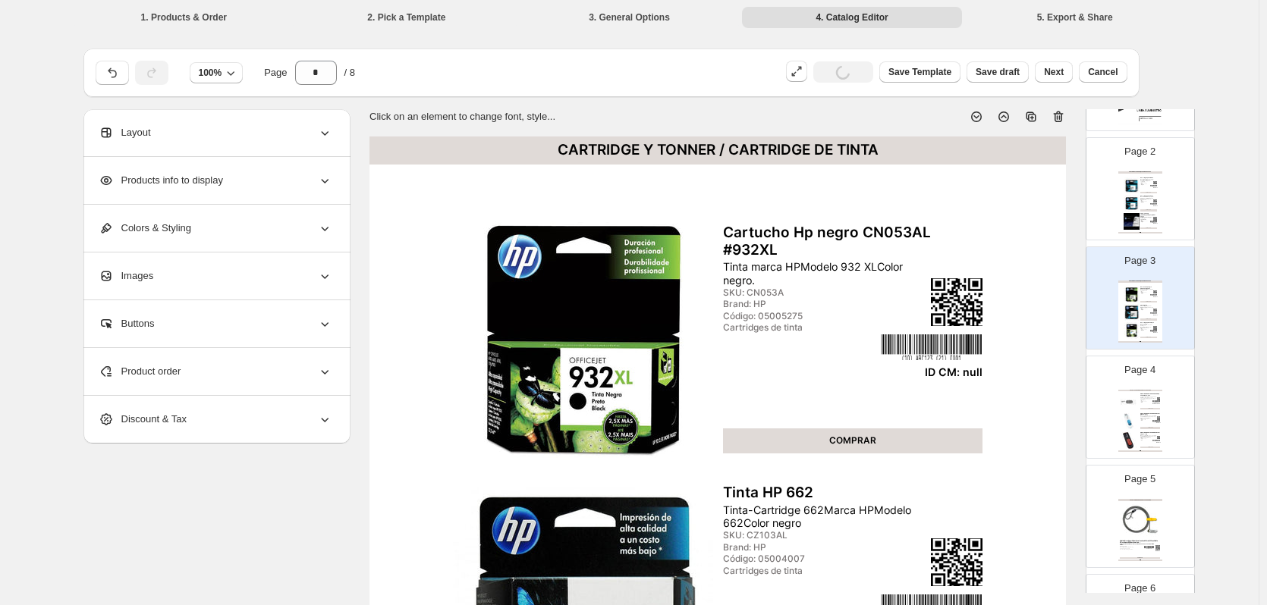
scroll to position [152, 0]
click at [1129, 425] on img at bounding box center [1127, 418] width 17 height 17
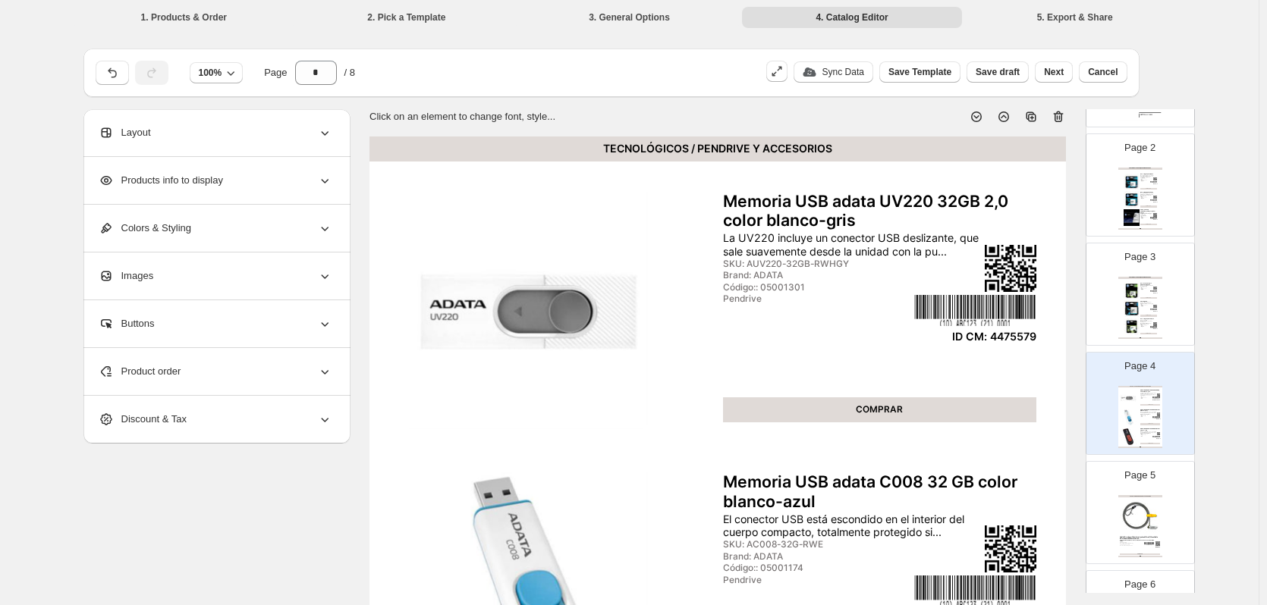
click at [1129, 483] on div "Page 5 TECNOLÓGICOS / PENDRIVE Y ACCESORIOS Cable MicroSaver® Combination Lock …" at bounding box center [1134, 507] width 96 height 102
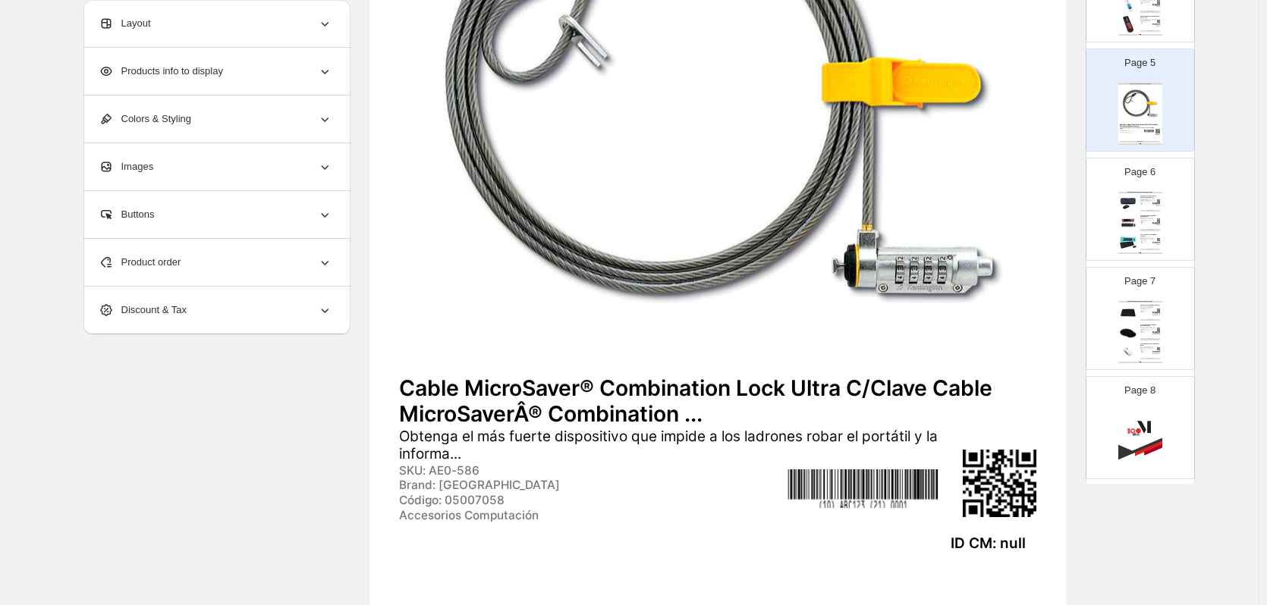
scroll to position [379, 0]
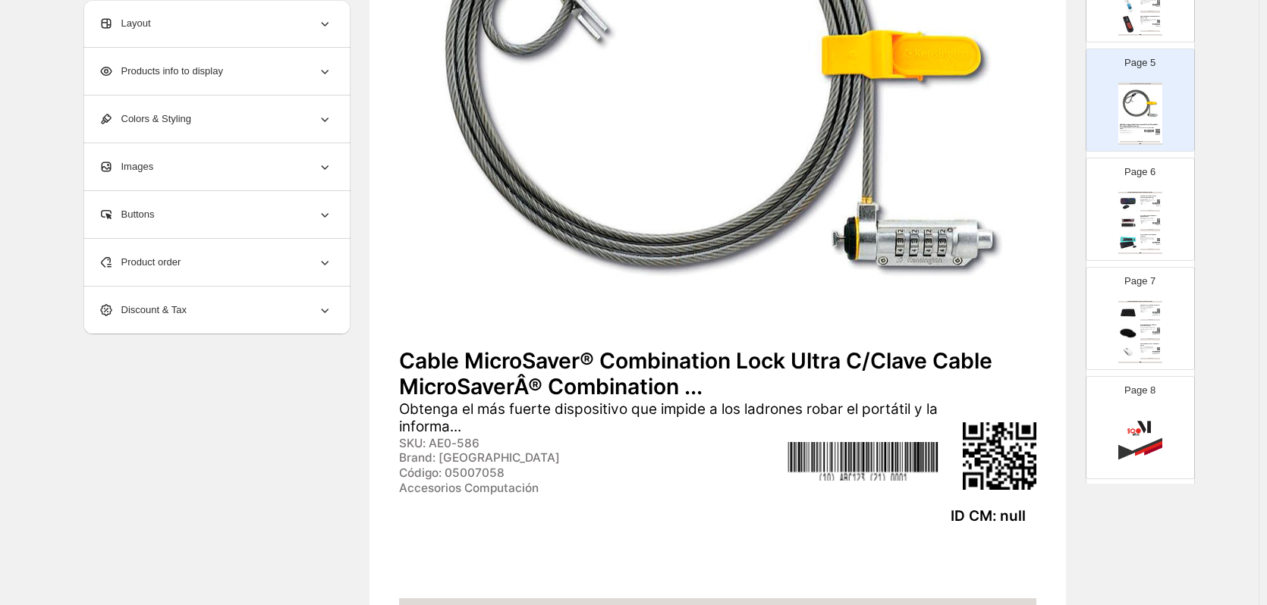
click at [1149, 231] on div "TECNOLÓGICOS / TECLADOS Y APOYA MUÑECAS Kit gamer HP teclado + mouse GK1100 (29…" at bounding box center [1140, 223] width 44 height 62
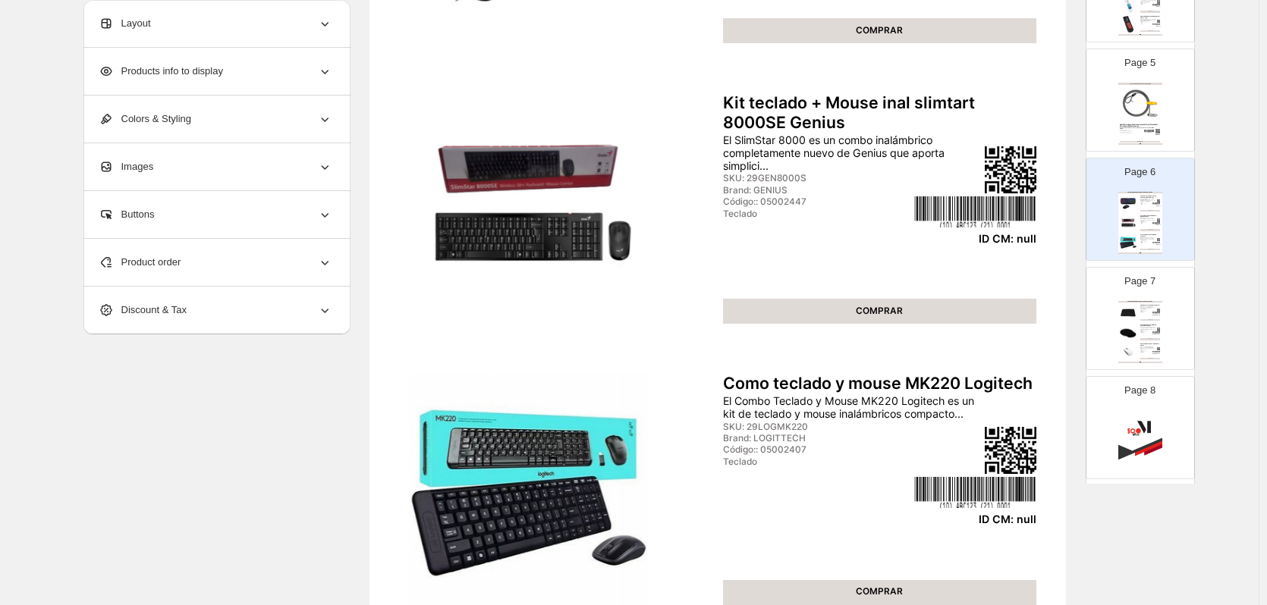
click at [1151, 304] on div "TECNOLÓGICOS / TECLADOS Y APOYA MUÑECAS Pad mouse tm-100528 Tecmaster El Pad Mo…" at bounding box center [1140, 332] width 44 height 62
type input "*"
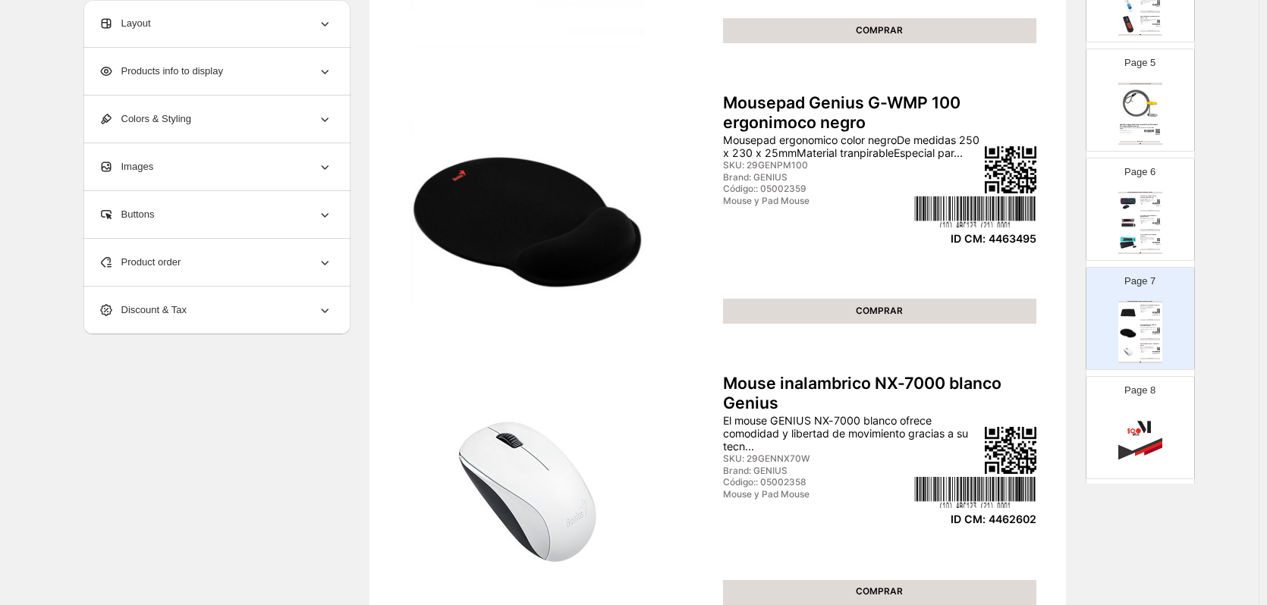
click at [1135, 316] on div "TECNOLÓGICOS / TECLADOS Y APOYA MUÑECAS Pad mouse tm-100528 Tecmaster El Pad Mo…" at bounding box center [1140, 332] width 44 height 62
click at [1132, 344] on img at bounding box center [1127, 352] width 17 height 17
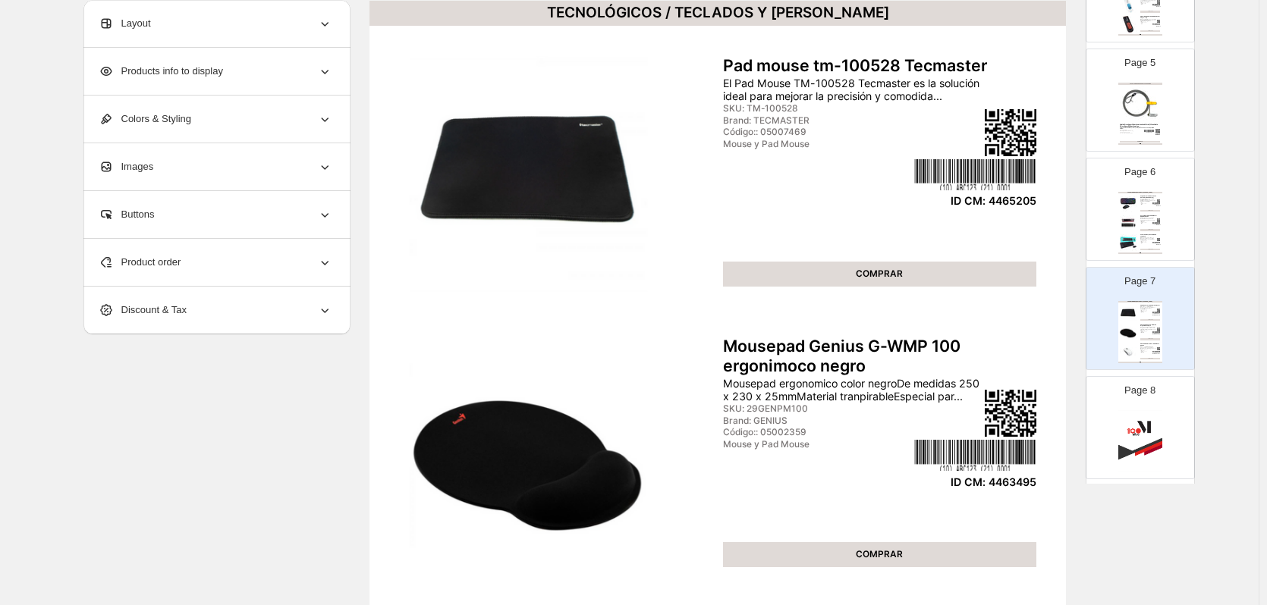
scroll to position [0, 0]
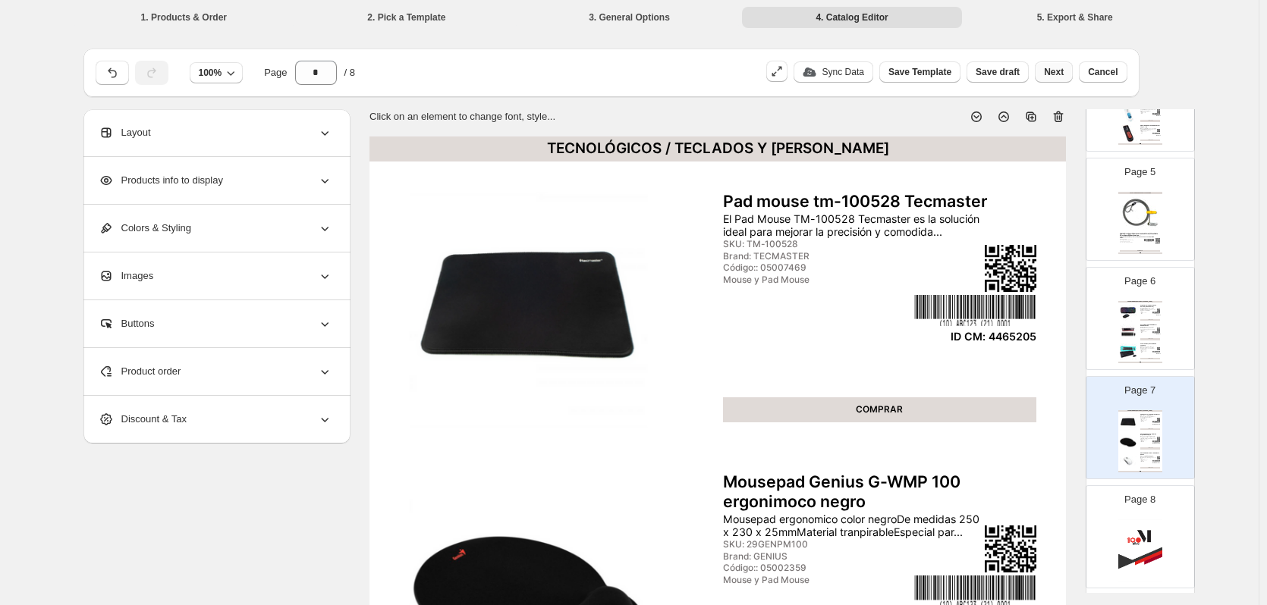
click at [1063, 71] on span "Next" at bounding box center [1054, 72] width 20 height 12
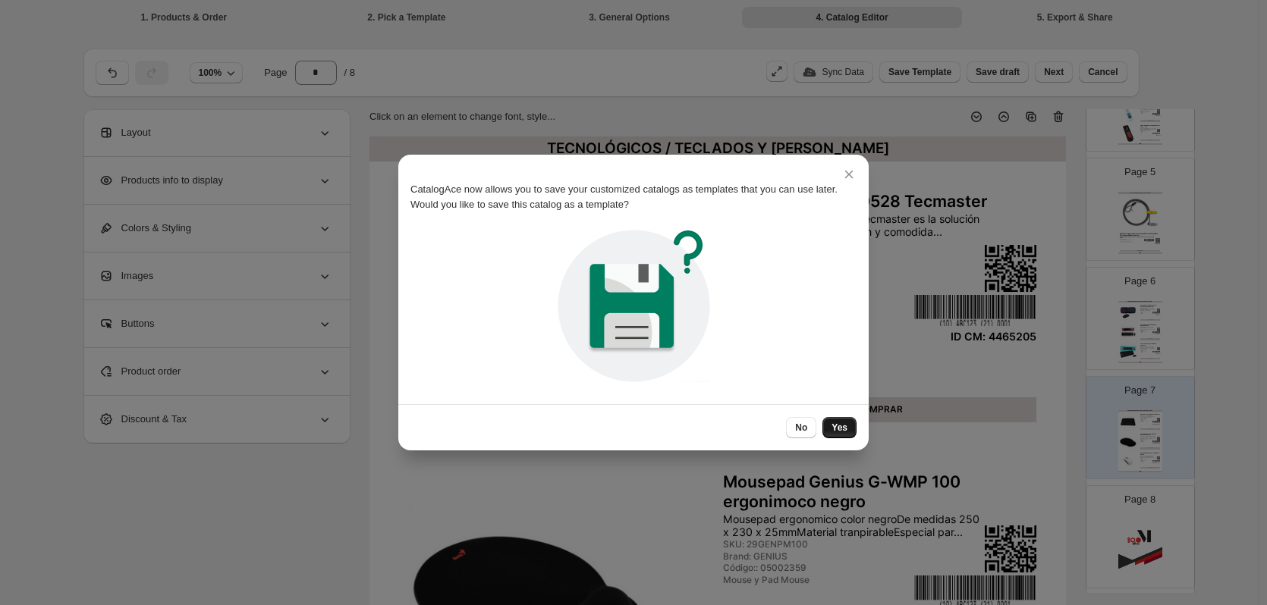
click at [846, 434] on button "Yes" at bounding box center [839, 427] width 34 height 21
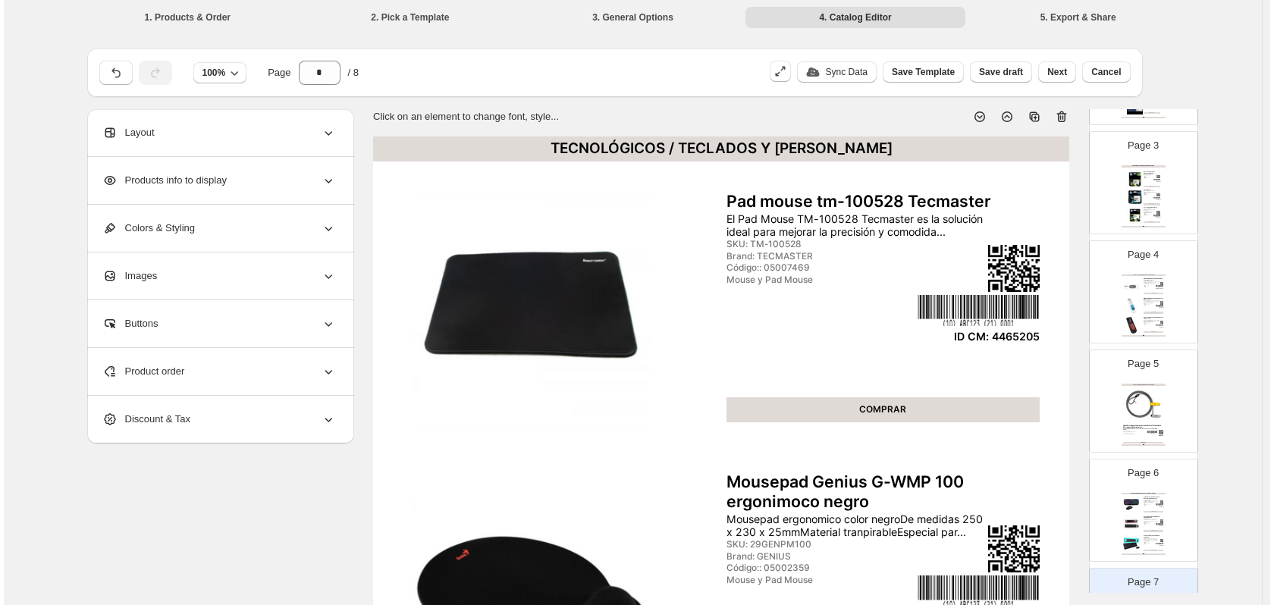
scroll to position [262, 0]
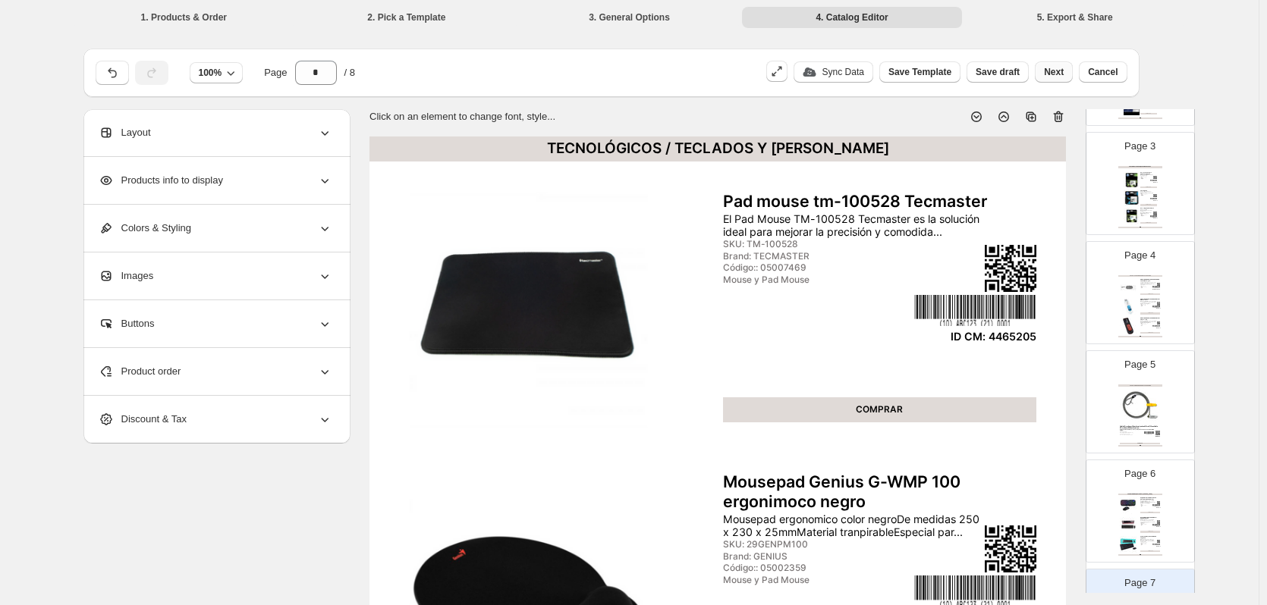
click at [1063, 76] on span "Next" at bounding box center [1054, 72] width 20 height 12
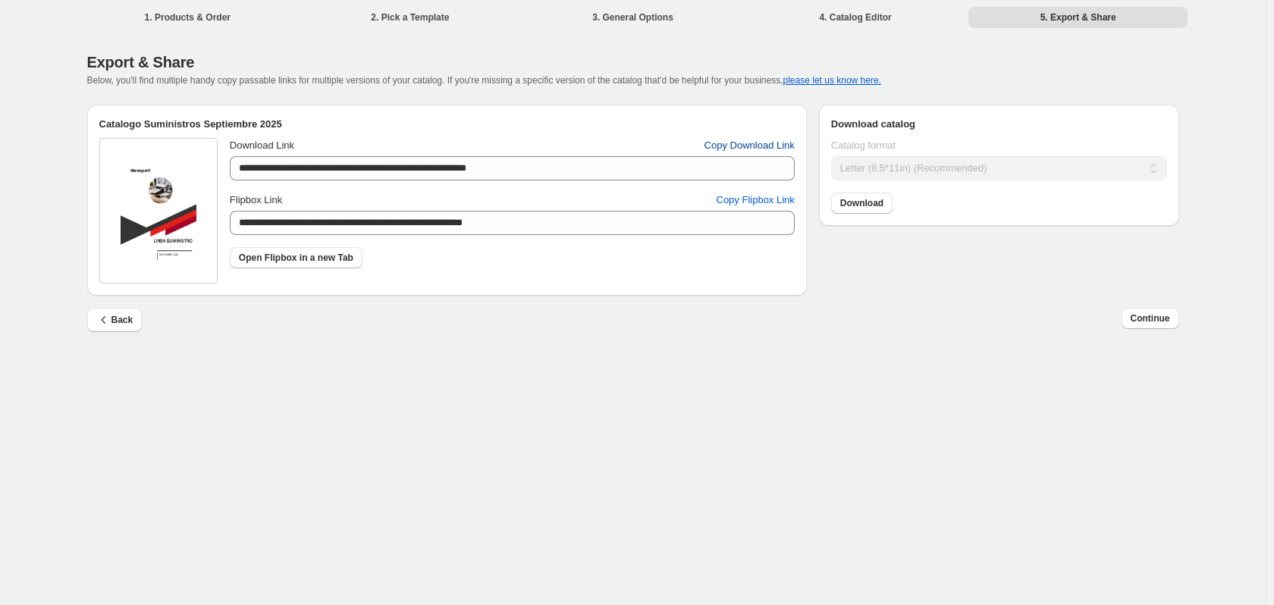
click at [737, 148] on span "Copy Download Link" at bounding box center [750, 145] width 90 height 15
click at [771, 204] on span "Copy Flipbox Link" at bounding box center [756, 200] width 78 height 15
click at [1156, 319] on span "Continue" at bounding box center [1150, 318] width 39 height 12
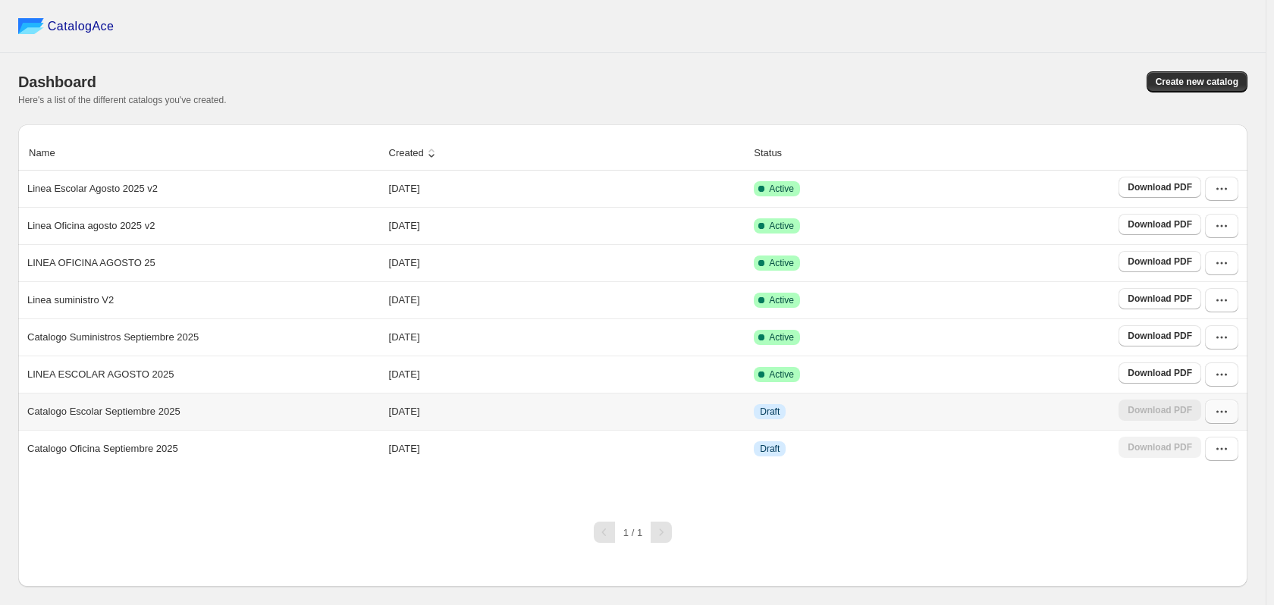
click at [1225, 418] on icon "button" at bounding box center [1221, 411] width 15 height 15
click at [1207, 296] on span "Edit" at bounding box center [1220, 303] width 77 height 15
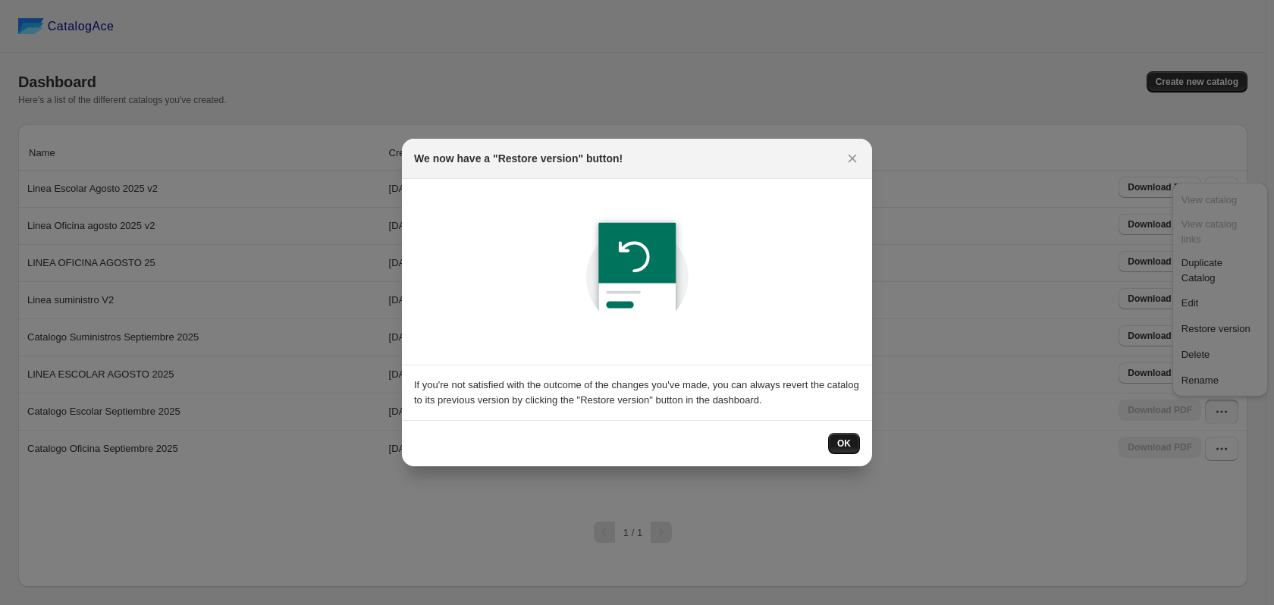
click at [848, 438] on span "OK" at bounding box center [844, 444] width 14 height 12
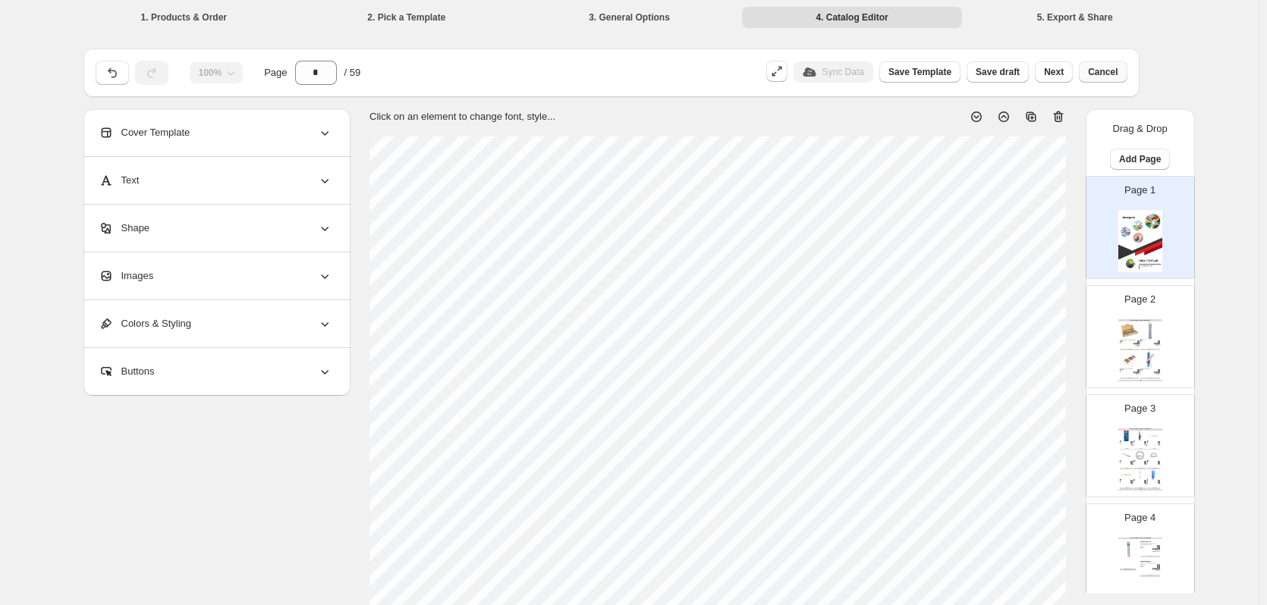
click at [1116, 62] on button "Cancel" at bounding box center [1102, 71] width 48 height 21
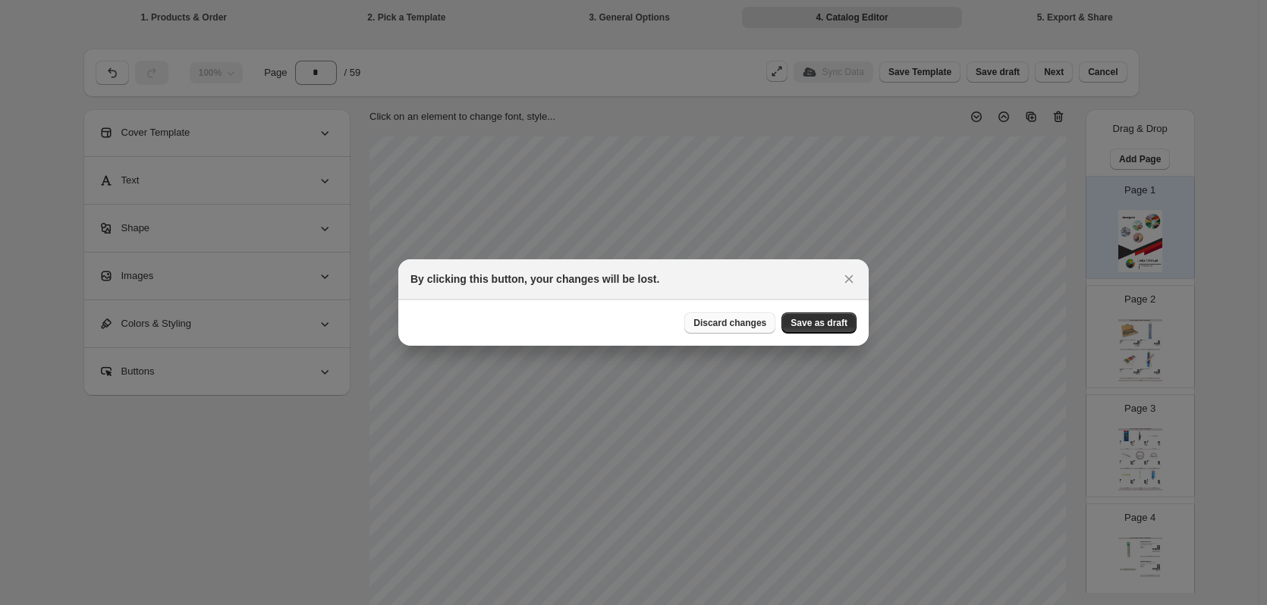
click at [762, 324] on span "Discard changes" at bounding box center [729, 323] width 73 height 12
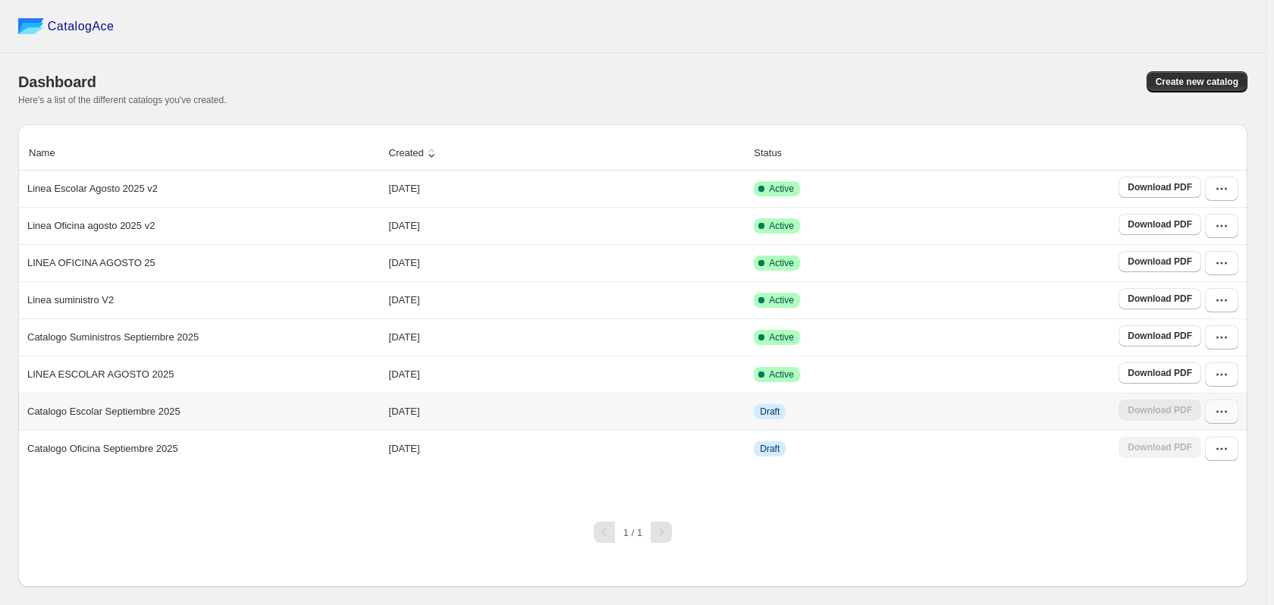
click at [1225, 413] on icon "button" at bounding box center [1221, 411] width 15 height 15
click at [1220, 296] on span "Edit" at bounding box center [1220, 303] width 77 height 15
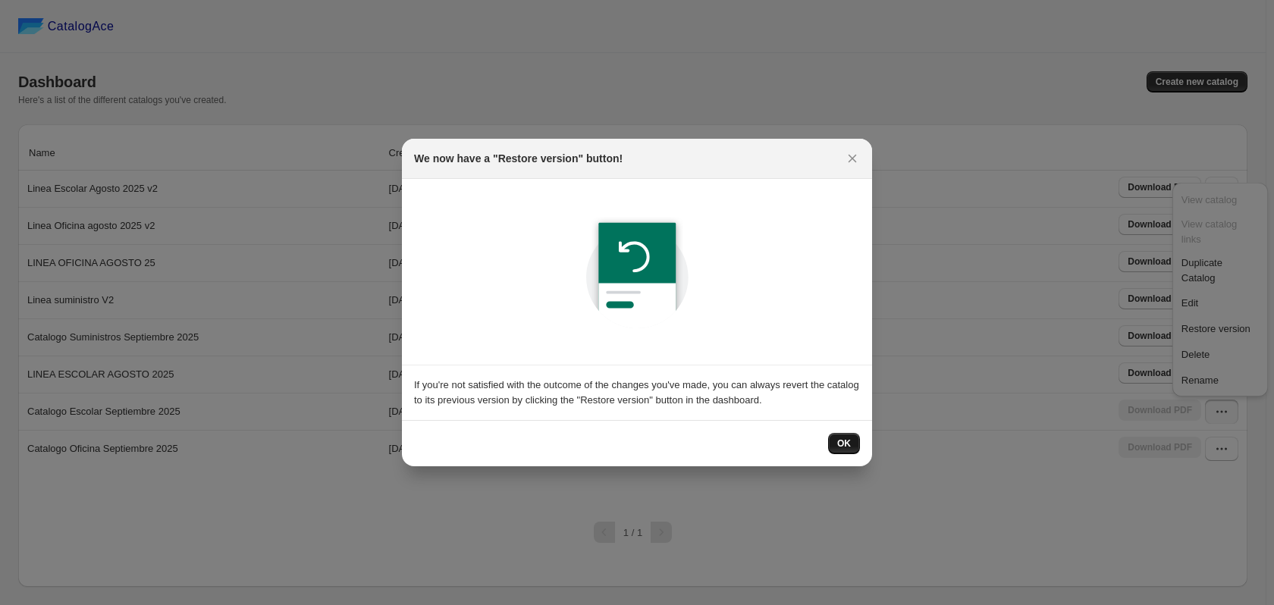
click at [840, 444] on span "OK" at bounding box center [844, 444] width 14 height 12
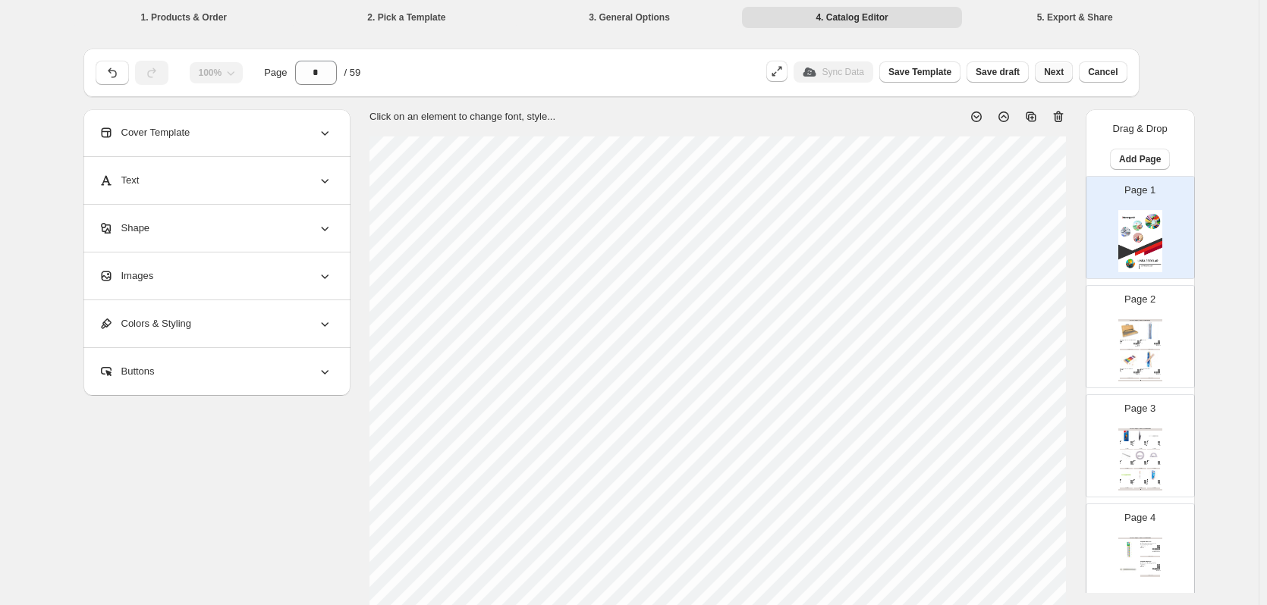
click at [1070, 74] on button "Next" at bounding box center [1053, 71] width 38 height 21
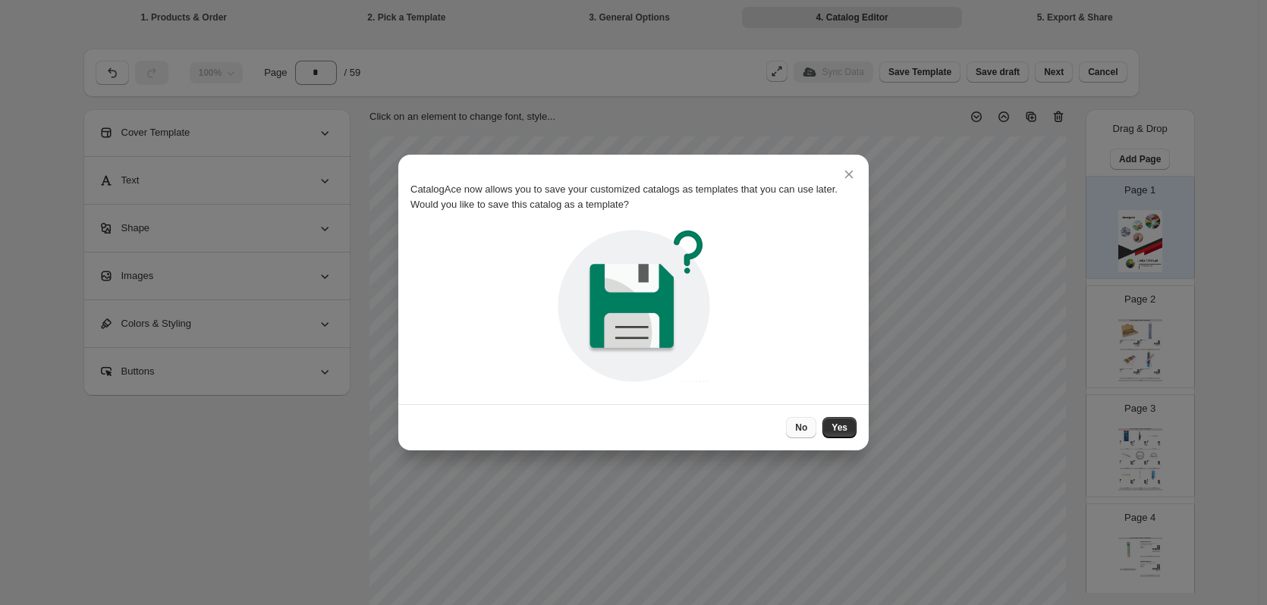
click at [804, 427] on span "No" at bounding box center [801, 428] width 12 height 12
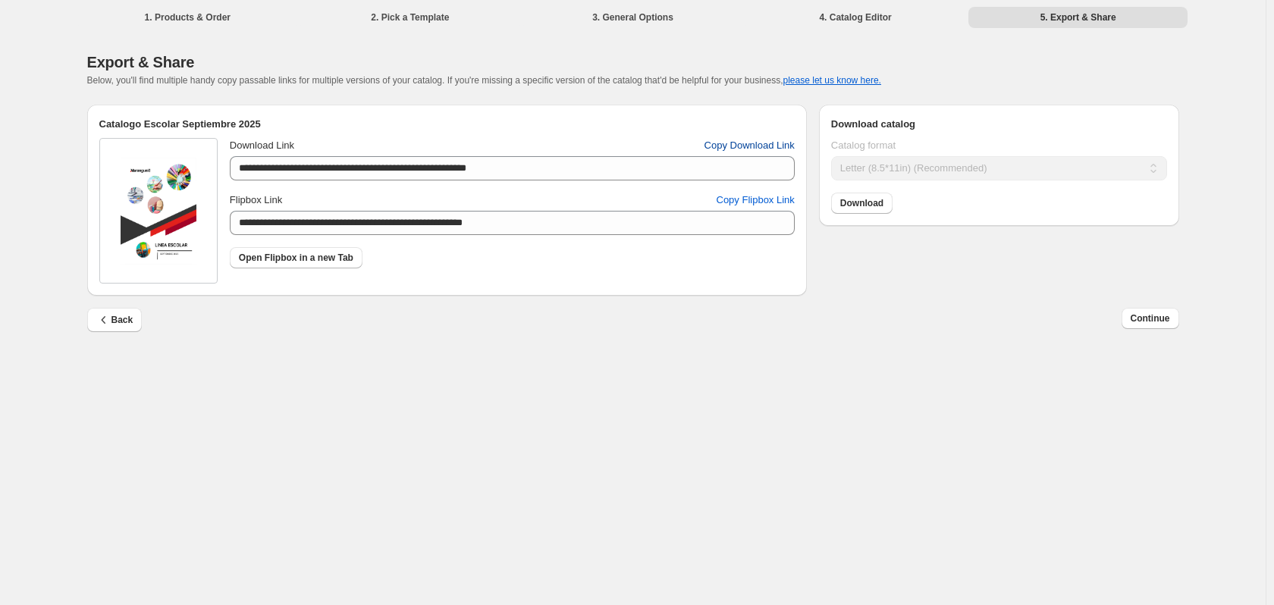
drag, startPoint x: 768, startPoint y: 139, endPoint x: 755, endPoint y: 134, distance: 13.7
click at [768, 138] on button "Copy Download Link" at bounding box center [749, 145] width 108 height 24
drag, startPoint x: 757, startPoint y: 204, endPoint x: 742, endPoint y: 196, distance: 16.3
click at [757, 203] on span "Copy Flipbox Link" at bounding box center [756, 200] width 78 height 15
click at [1163, 319] on span "Continue" at bounding box center [1150, 318] width 39 height 12
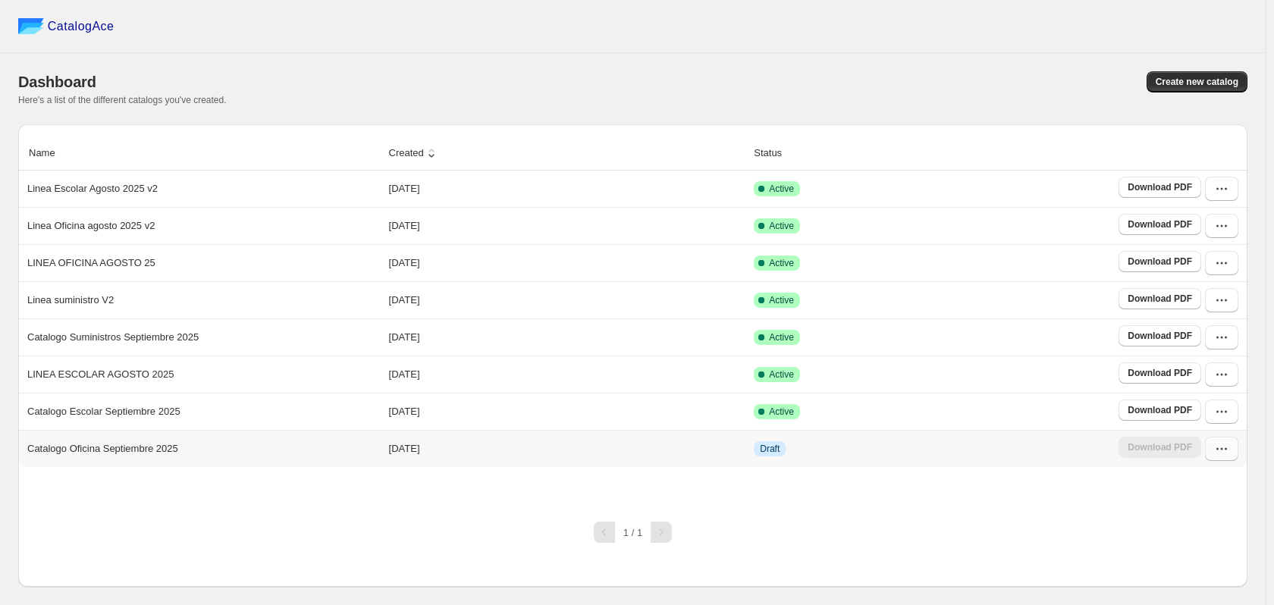
click at [1226, 447] on icon "button" at bounding box center [1221, 448] width 15 height 15
click at [1207, 333] on span "Edit" at bounding box center [1220, 340] width 77 height 15
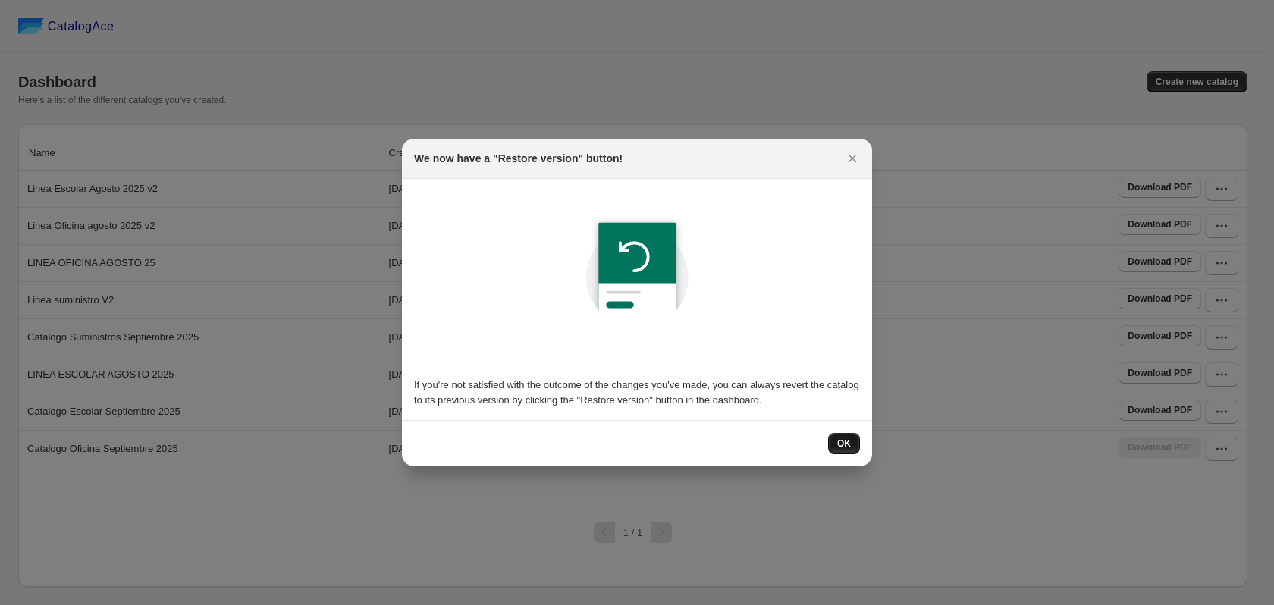
click at [839, 444] on span "OK" at bounding box center [844, 444] width 14 height 12
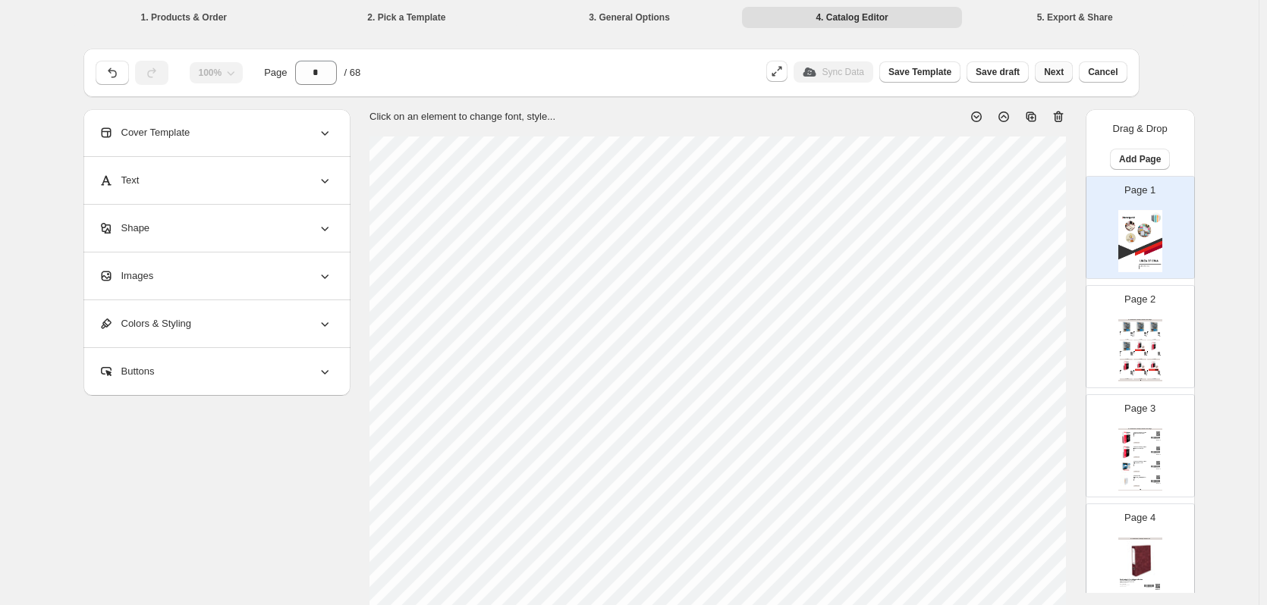
click at [1057, 74] on span "Next" at bounding box center [1054, 72] width 20 height 12
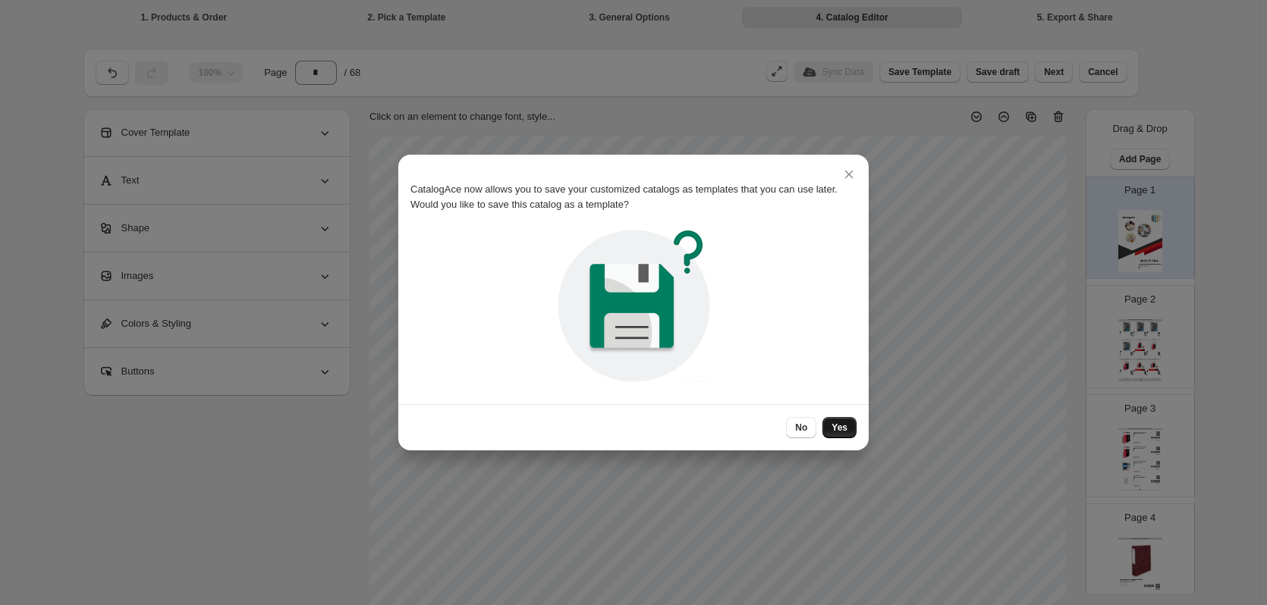
click at [848, 430] on button "Yes" at bounding box center [839, 427] width 34 height 21
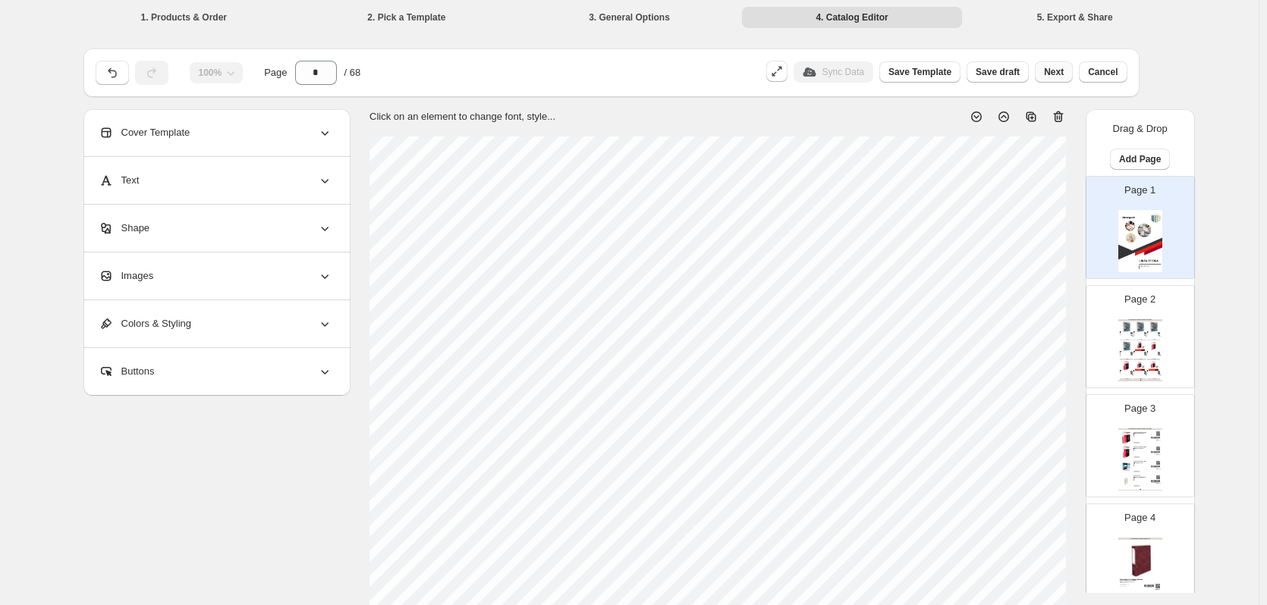
click at [1063, 68] on span "Next" at bounding box center [1054, 72] width 20 height 12
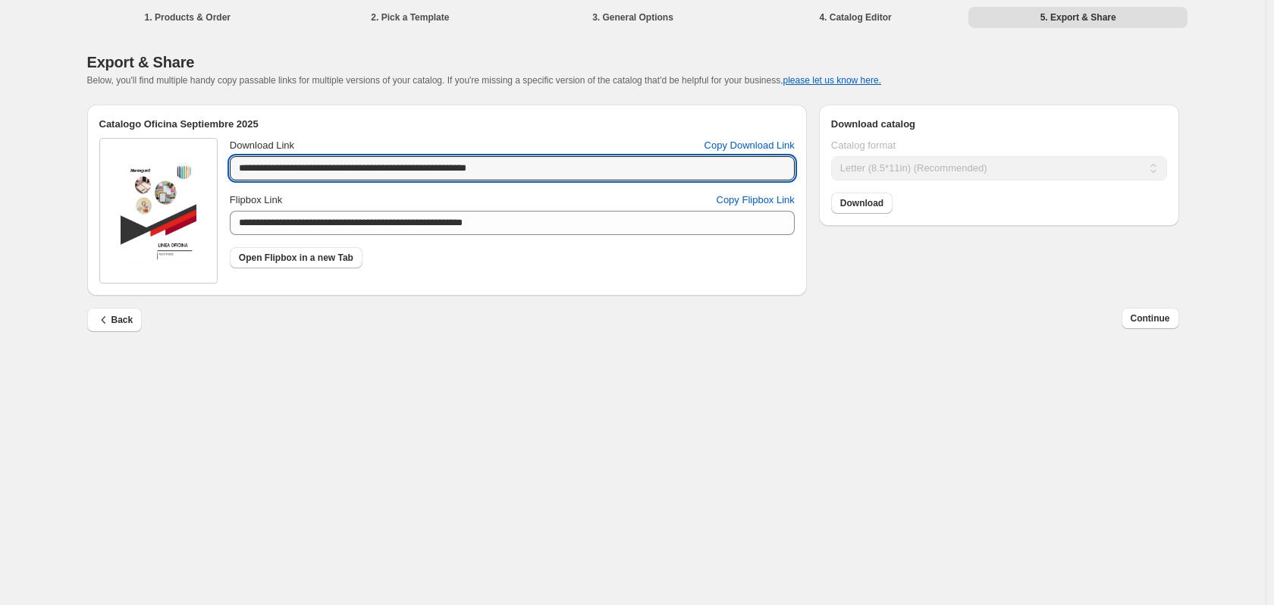
drag, startPoint x: 547, startPoint y: 171, endPoint x: 160, endPoint y: 177, distance: 386.8
click at [160, 177] on div "**********" at bounding box center [446, 211] width 695 height 146
click at [753, 201] on span "Copy Flipbox Link" at bounding box center [756, 200] width 78 height 15
